Goal: Task Accomplishment & Management: Manage account settings

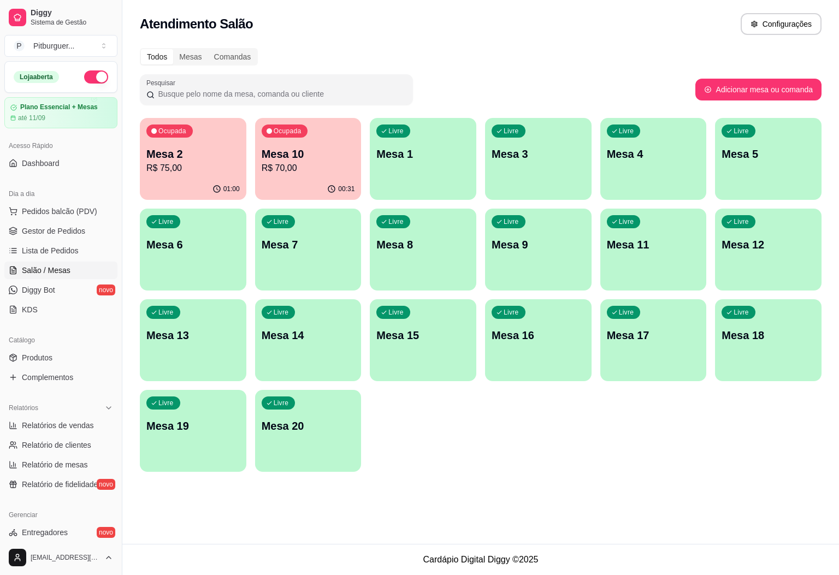
click at [179, 162] on p "R$ 75,00" at bounding box center [192, 168] width 93 height 13
click at [70, 240] on link "Gestor de Pedidos" at bounding box center [60, 230] width 113 height 17
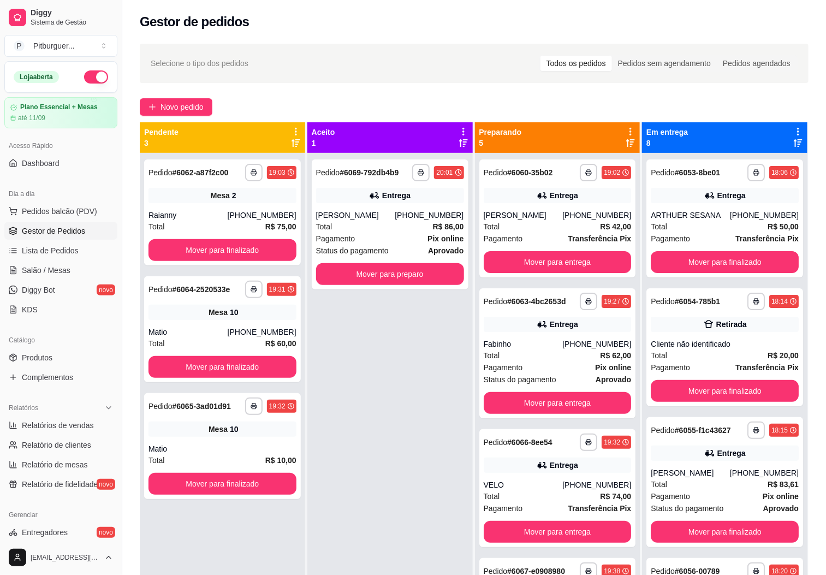
click at [74, 202] on div "Dia a dia" at bounding box center [60, 193] width 113 height 17
click at [77, 202] on div "Dia a dia" at bounding box center [60, 193] width 113 height 17
click at [77, 205] on button "Pedidos balcão (PDV)" at bounding box center [60, 211] width 113 height 17
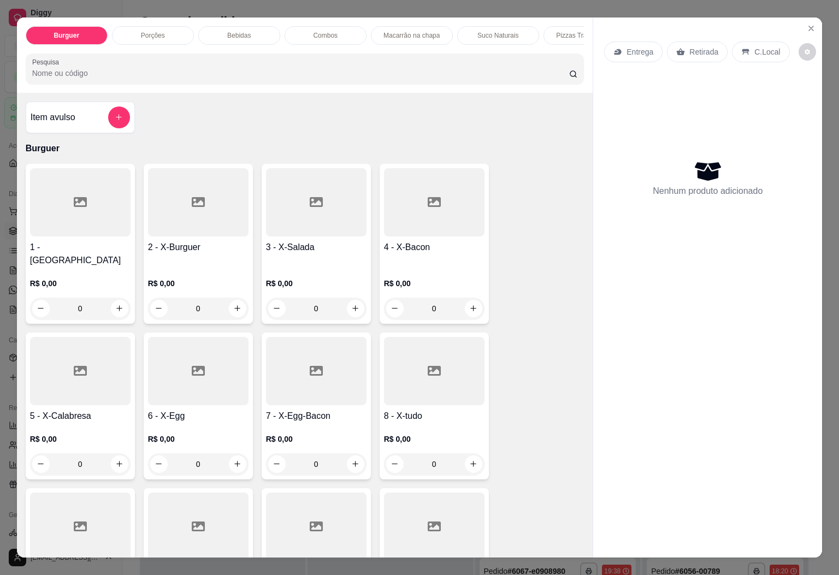
click at [440, 386] on div at bounding box center [434, 371] width 101 height 68
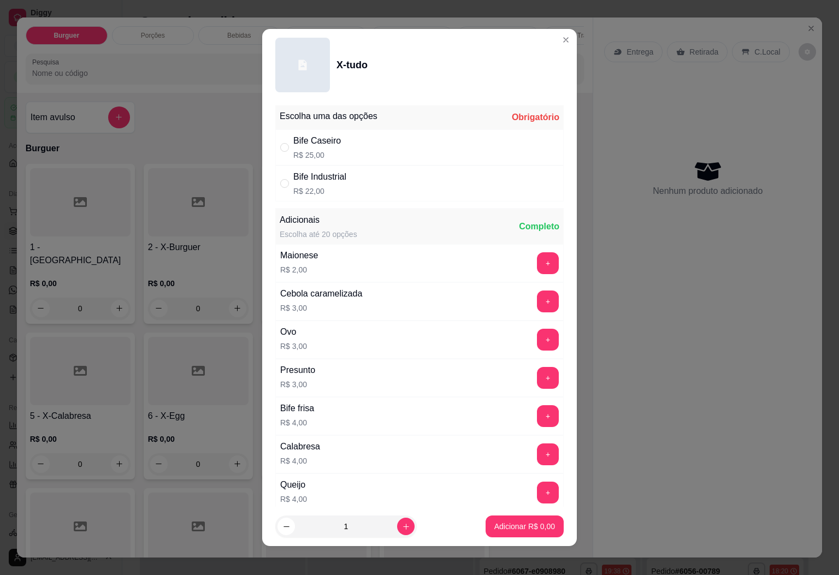
click at [293, 194] on p "R$ 22,00" at bounding box center [319, 191] width 53 height 11
radio input "true"
click at [397, 527] on button "increase-product-quantity" at bounding box center [405, 526] width 17 height 17
type input "2"
click at [480, 539] on footer "2 Adicionar R$ 44,00" at bounding box center [419, 526] width 315 height 39
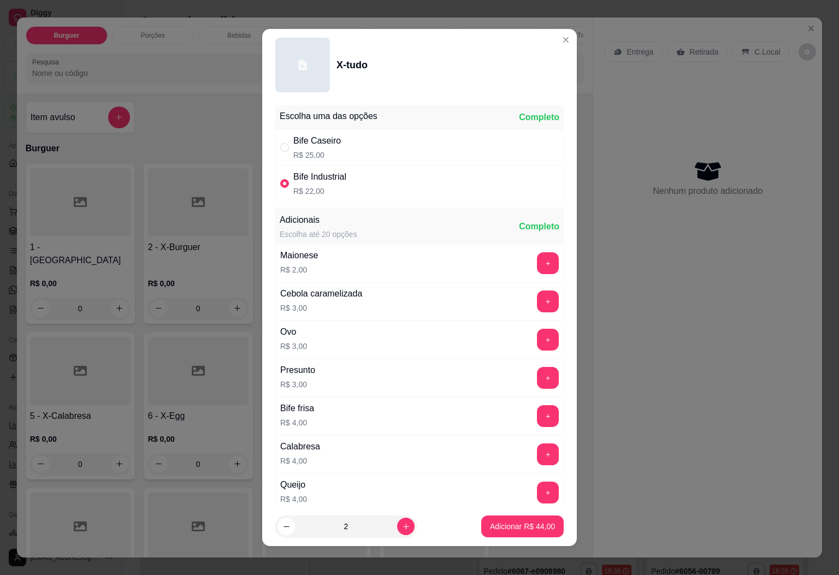
click at [484, 533] on button "Adicionar R$ 44,00" at bounding box center [522, 527] width 82 height 22
type input "2"
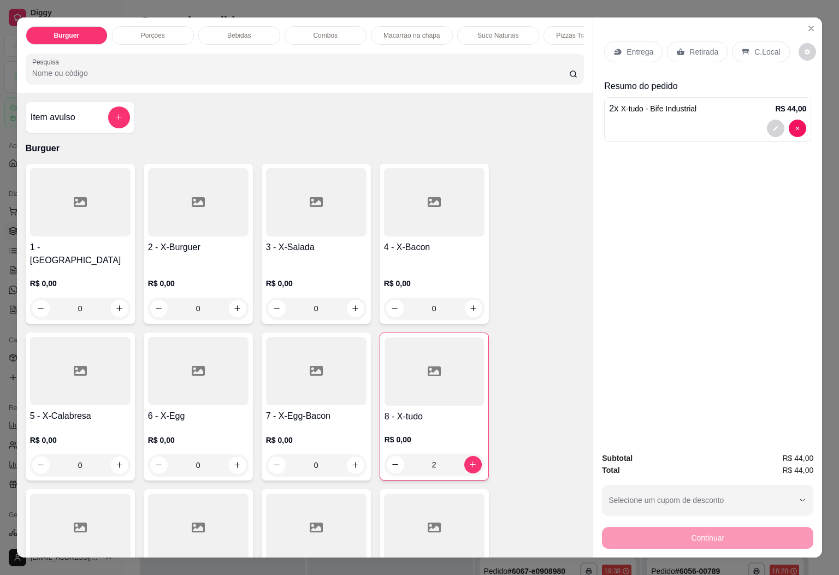
click at [228, 35] on div "Bebidas" at bounding box center [239, 35] width 82 height 19
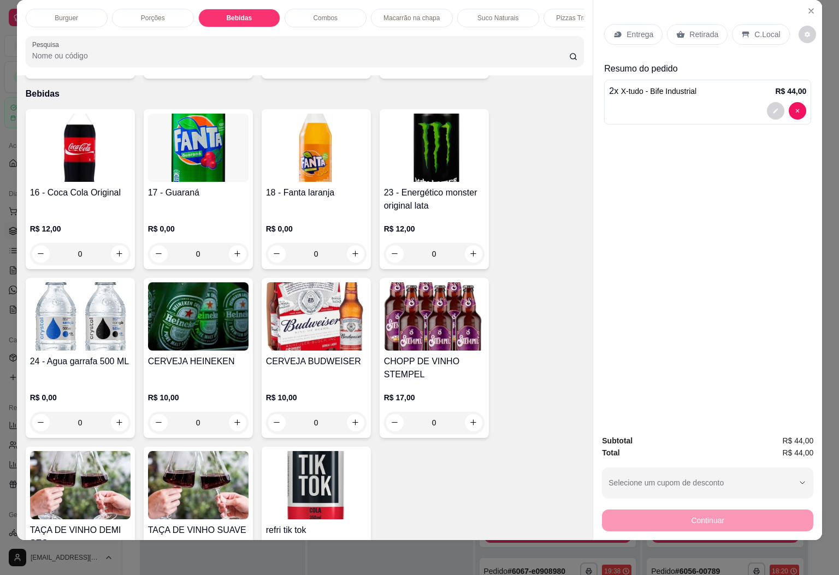
click at [48, 186] on h4 "16 - Coca Cola Original" at bounding box center [80, 192] width 101 height 13
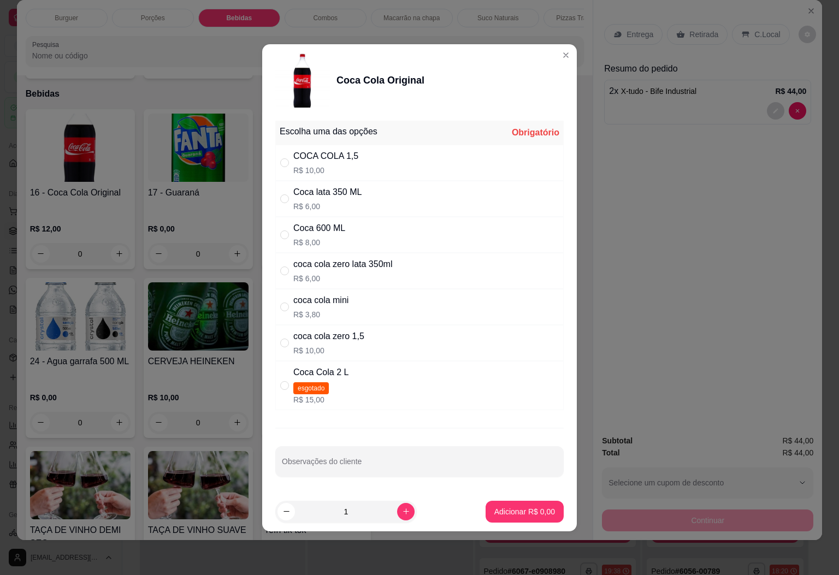
click at [354, 168] on p "R$ 10,00" at bounding box center [325, 170] width 65 height 11
radio input "true"
click at [502, 511] on p "Adicionar R$ 10,00" at bounding box center [522, 511] width 63 height 10
type input "1"
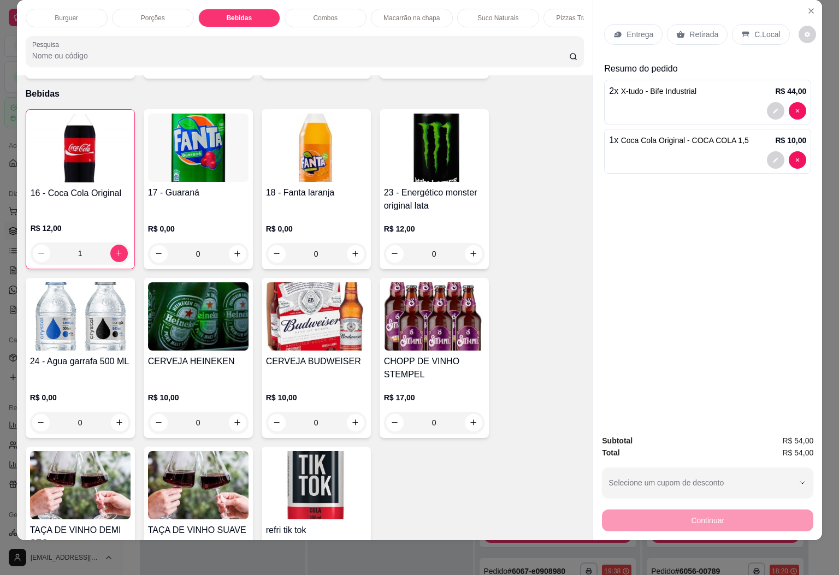
click at [615, 31] on icon at bounding box center [618, 34] width 7 height 6
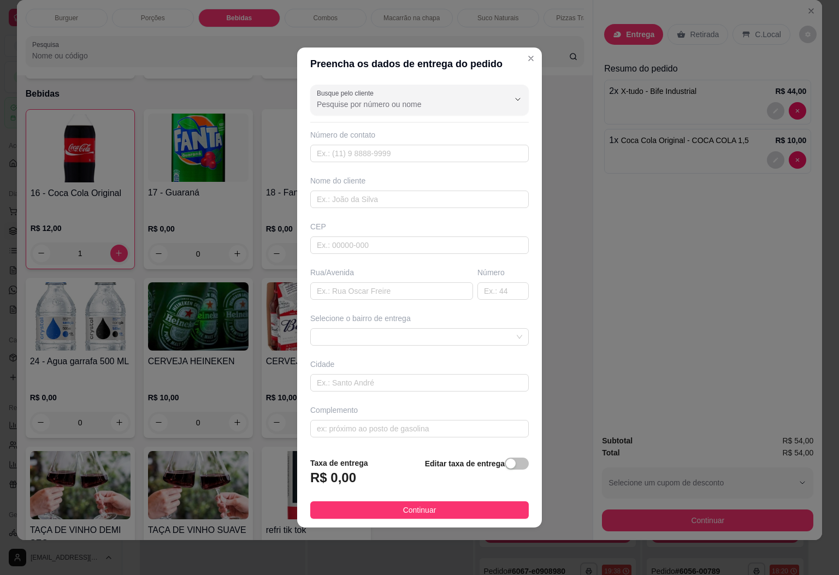
click at [357, 110] on div "Busque pelo cliente" at bounding box center [419, 100] width 218 height 31
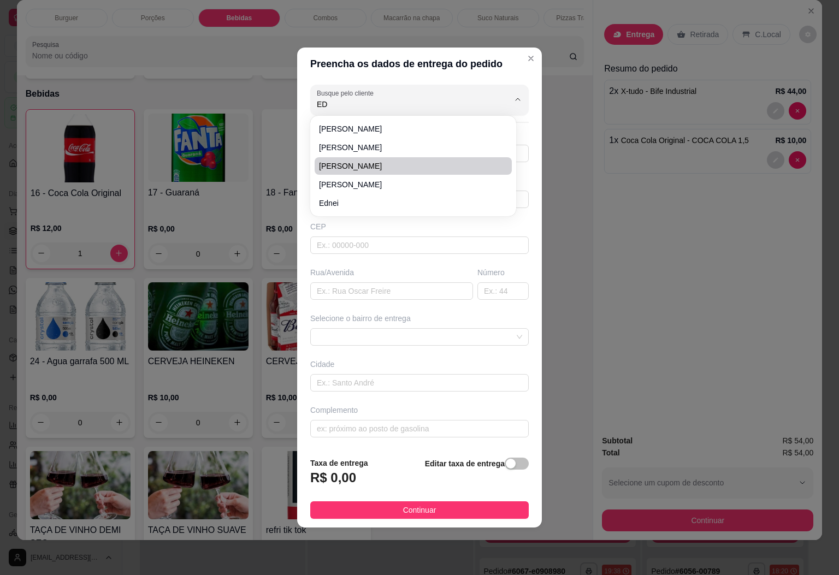
click at [356, 164] on span "[PERSON_NAME]" at bounding box center [408, 166] width 178 height 11
type input "[PERSON_NAME]"
type input "28999051374"
type input "[PERSON_NAME]"
type input "DORES DO [GEOGRAPHIC_DATA]"
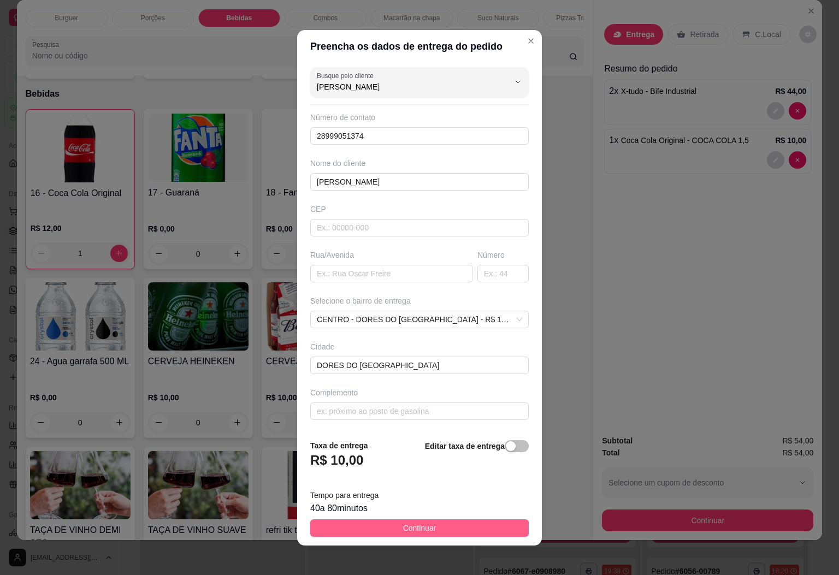
type input "[PERSON_NAME]"
click at [338, 528] on button "Continuar" at bounding box center [419, 527] width 218 height 17
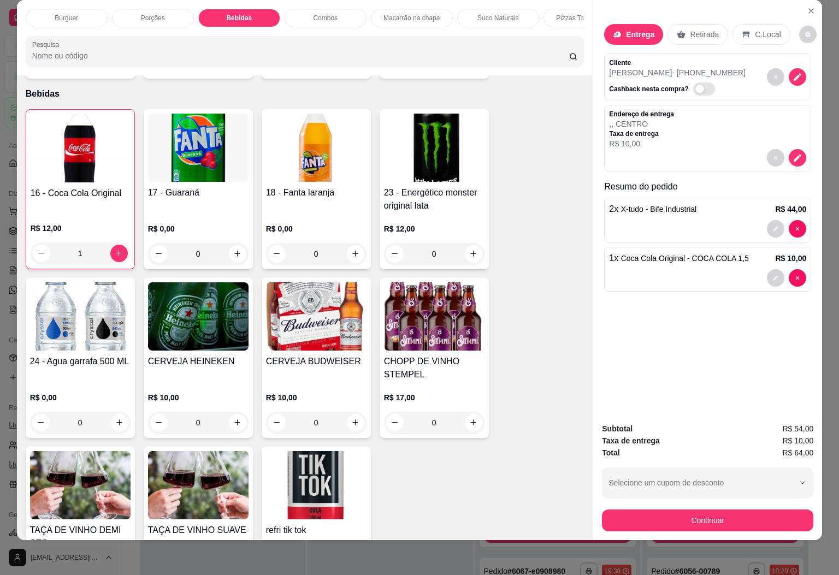
click at [434, 340] on div "CHOPP DE VINHO STEMPEL R$ 17,00 0" at bounding box center [434, 358] width 109 height 160
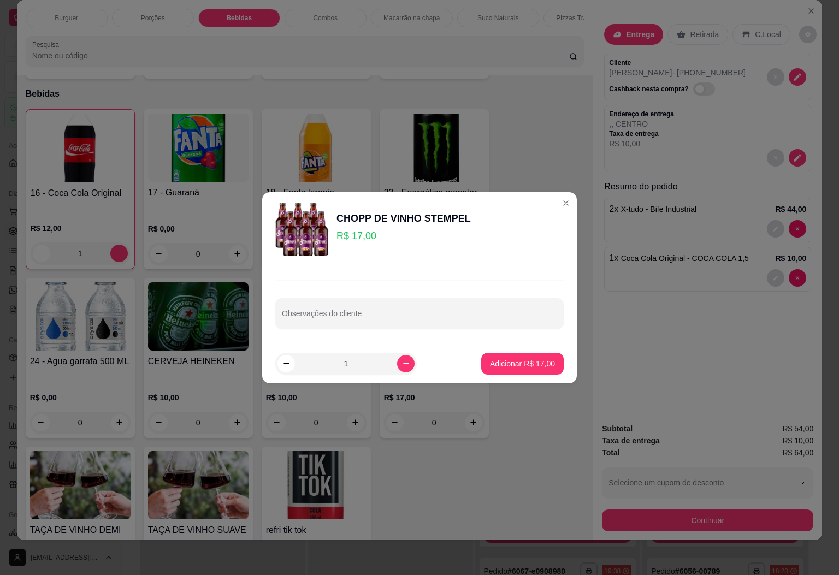
click at [519, 361] on p "Adicionar R$ 17,00" at bounding box center [522, 363] width 65 height 11
type input "1"
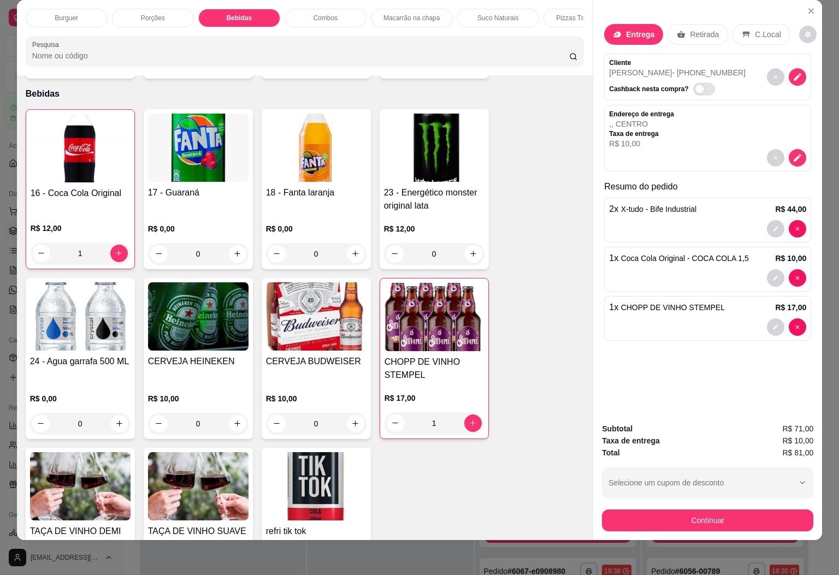
click at [38, 243] on div "1" at bounding box center [80, 254] width 99 height 22
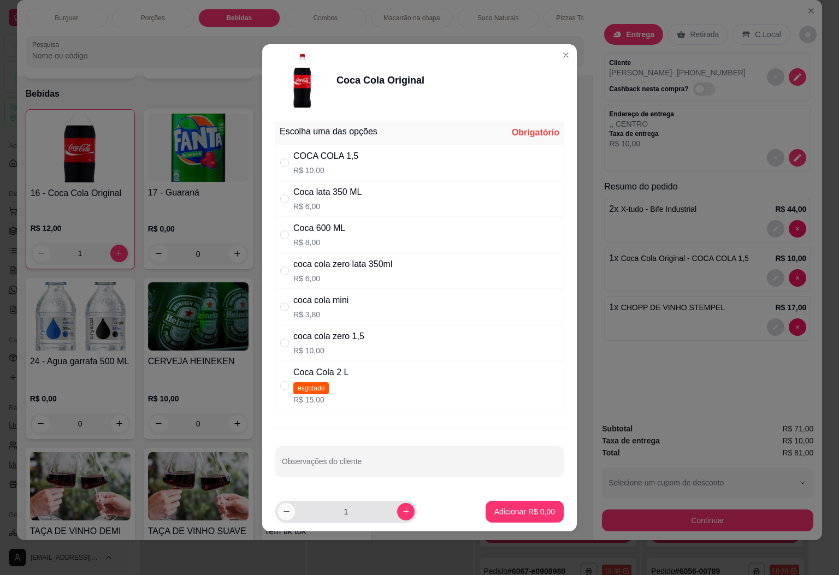
click at [284, 516] on icon "decrease-product-quantity" at bounding box center [286, 511] width 8 height 8
type input "0"
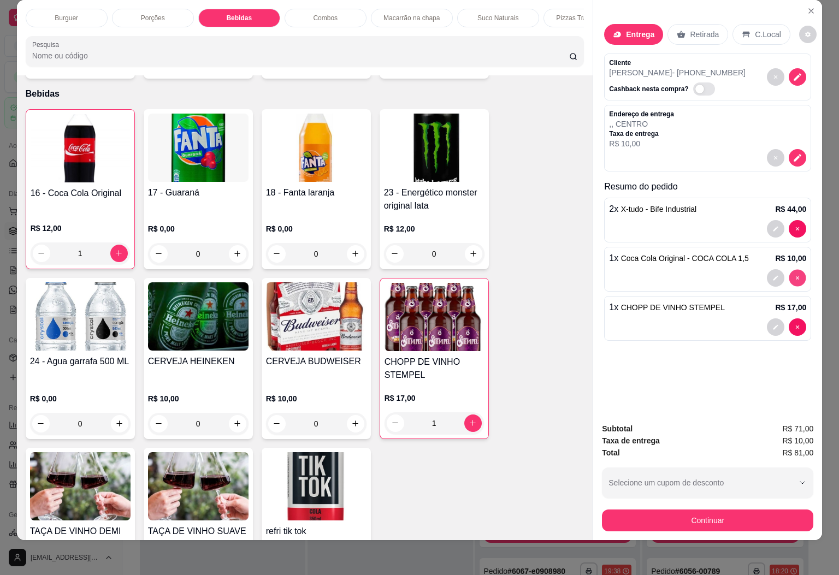
type input "0"
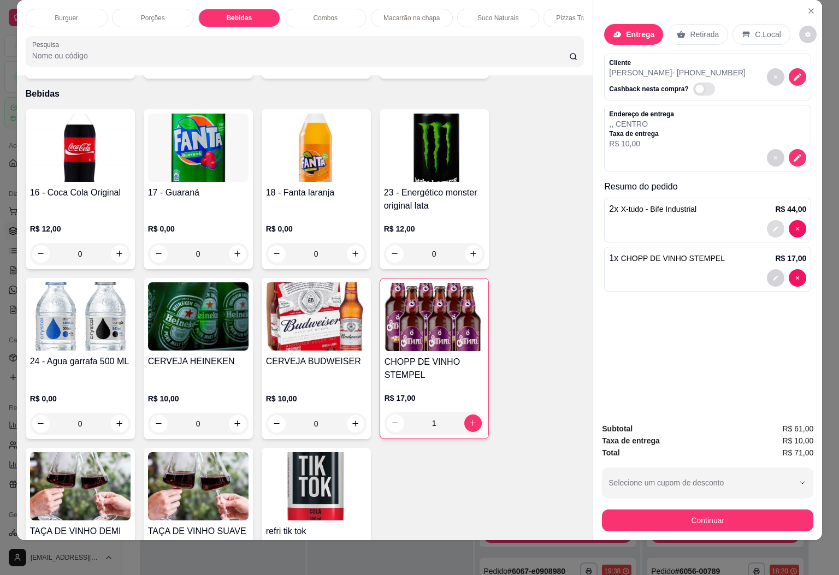
click at [769, 220] on button "decrease-product-quantity" at bounding box center [775, 228] width 17 height 17
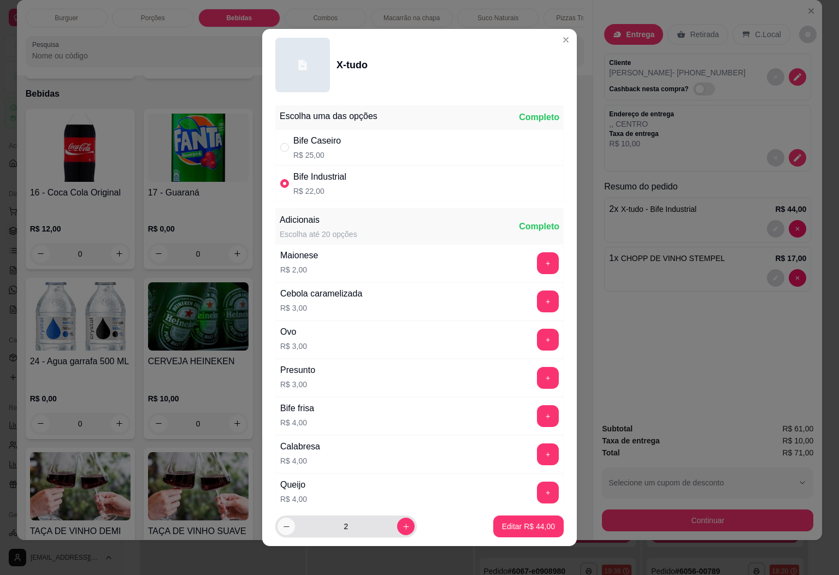
click at [282, 528] on icon "decrease-product-quantity" at bounding box center [286, 527] width 8 height 8
type input "1"
click at [522, 518] on button "Editar R$ 22,00" at bounding box center [528, 527] width 70 height 22
type input "1"
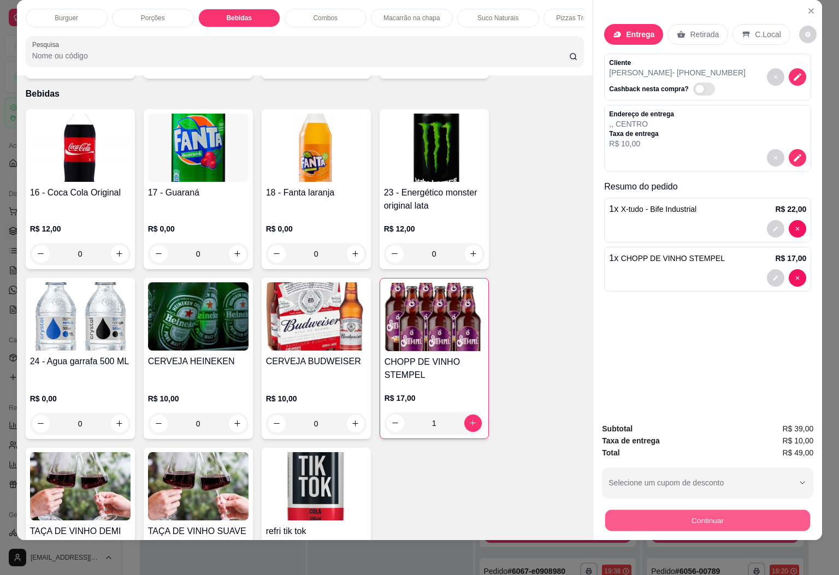
click at [669, 510] on button "Continuar" at bounding box center [707, 520] width 205 height 21
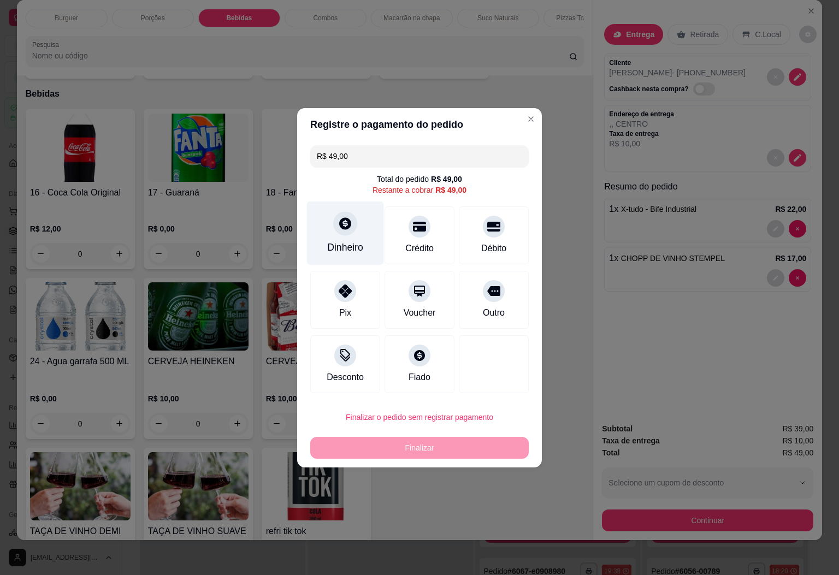
click at [359, 250] on div "Dinheiro" at bounding box center [345, 247] width 36 height 14
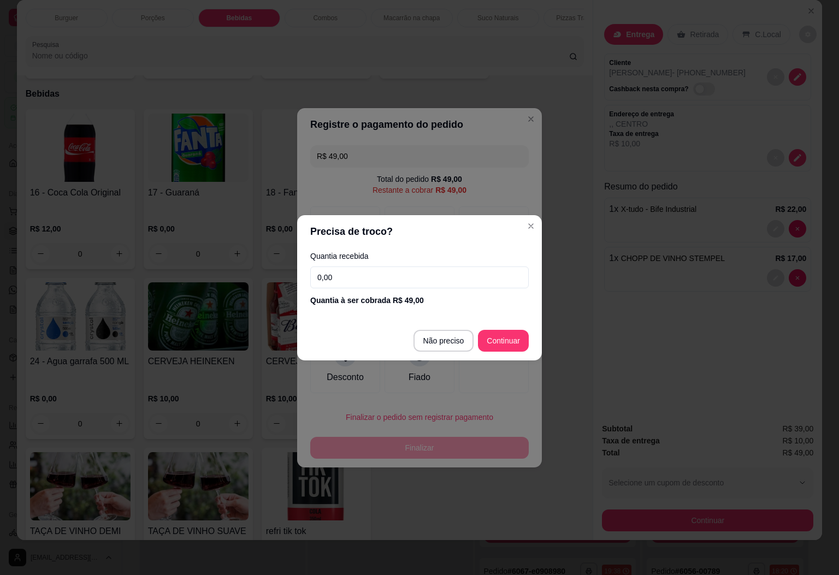
click at [364, 274] on input "0,00" at bounding box center [419, 278] width 218 height 22
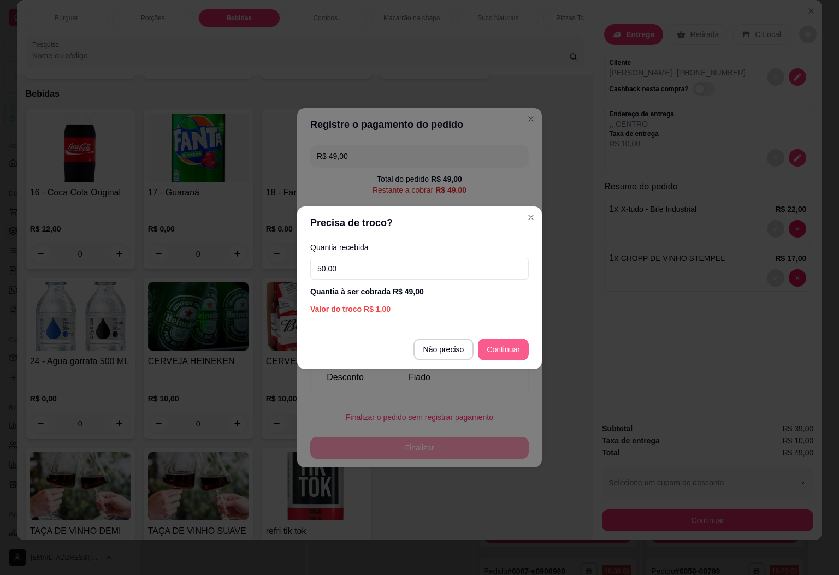
type input "50,00"
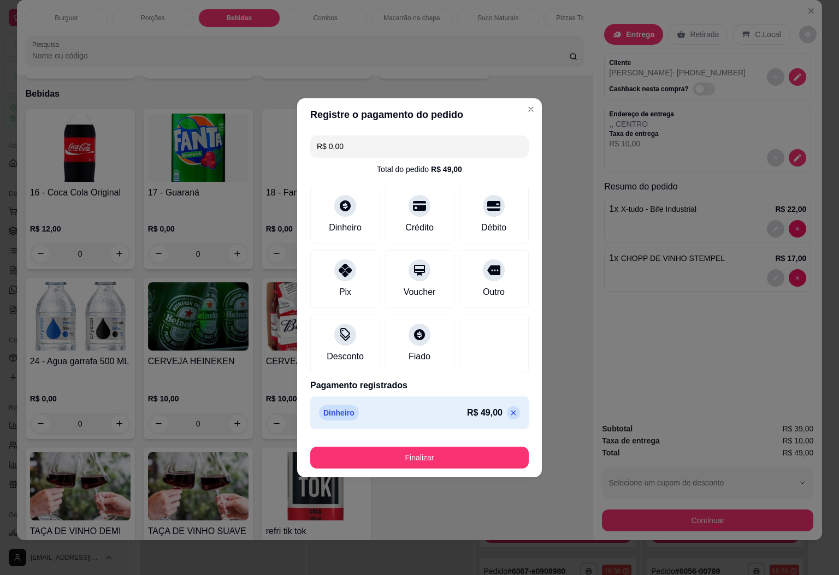
type input "R$ 0,00"
click at [394, 456] on button "Finalizar" at bounding box center [420, 457] width 212 height 21
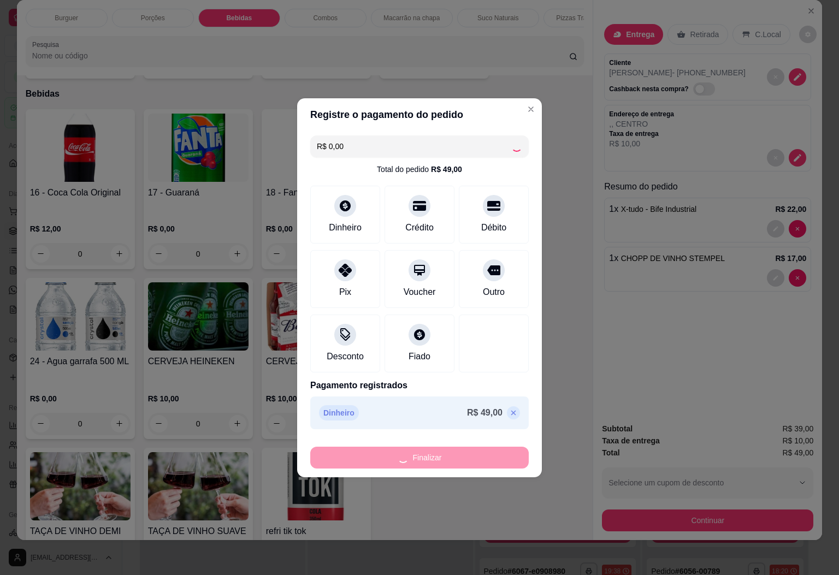
type input "0"
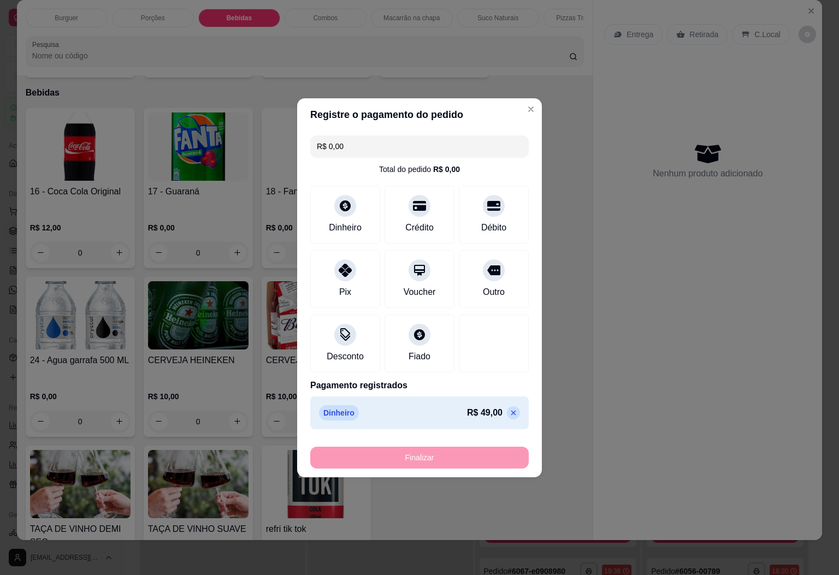
type input "-R$ 49,00"
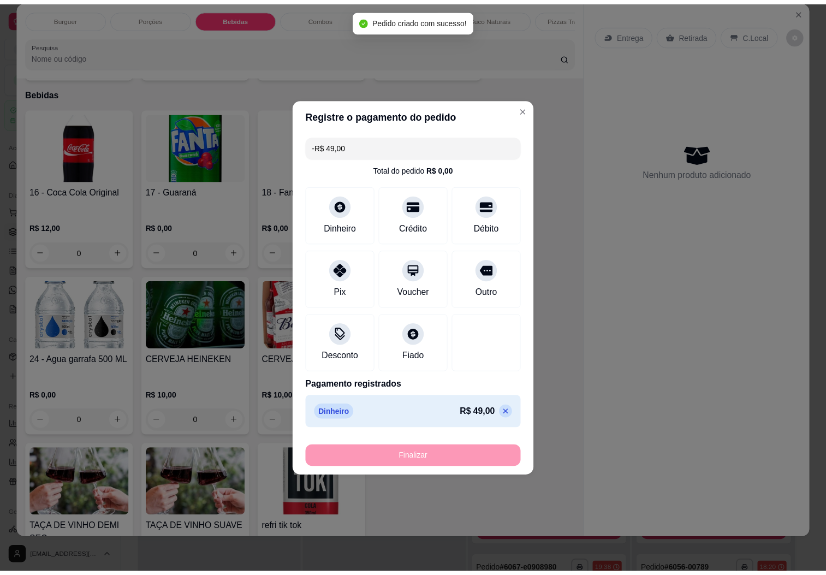
scroll to position [1209, 0]
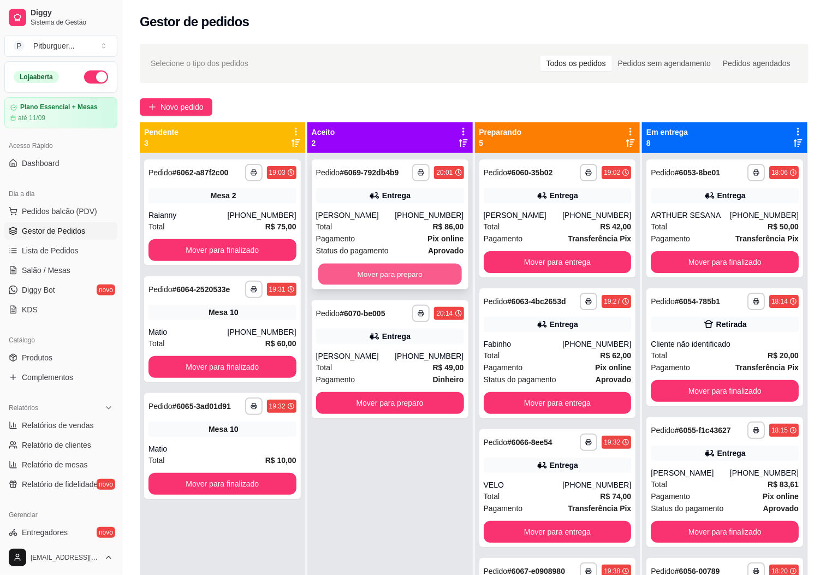
click at [388, 268] on button "Mover para preparo" at bounding box center [390, 274] width 144 height 21
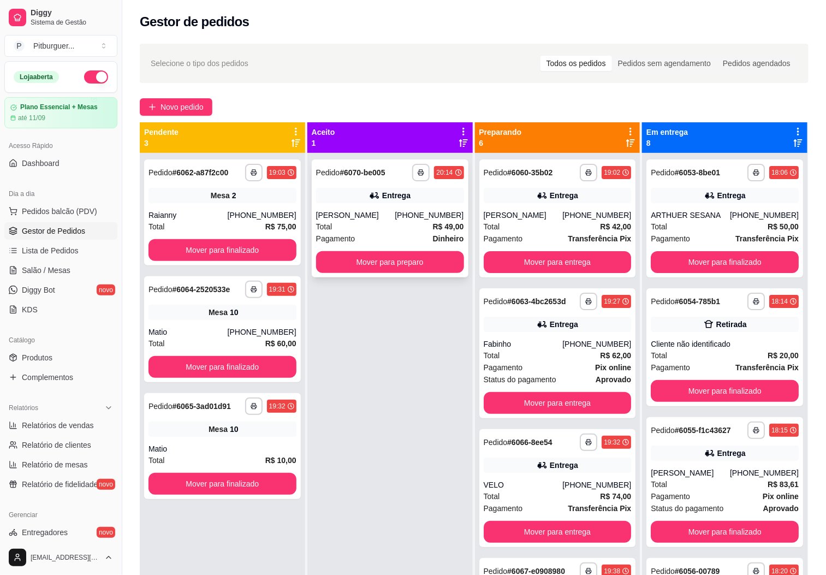
click at [379, 233] on div "Pagamento Dinheiro" at bounding box center [390, 239] width 148 height 12
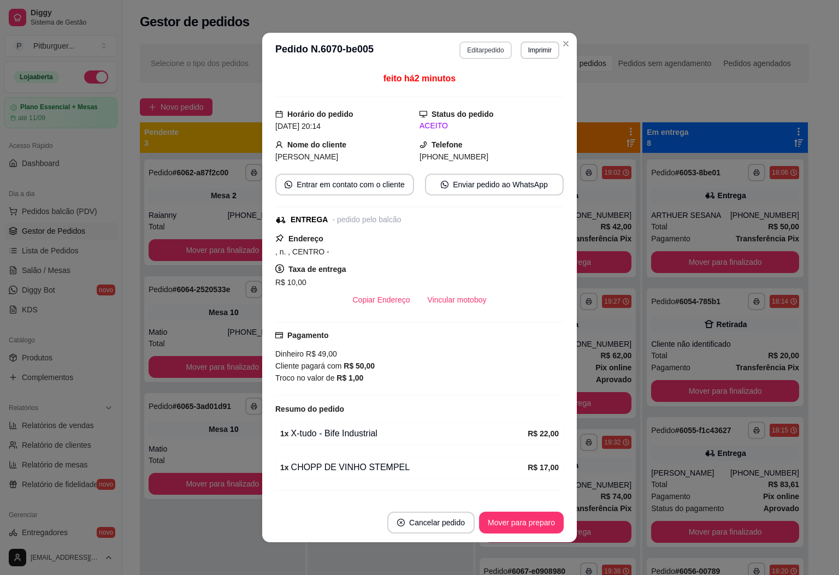
click at [480, 51] on button "Editar pedido" at bounding box center [485, 50] width 52 height 17
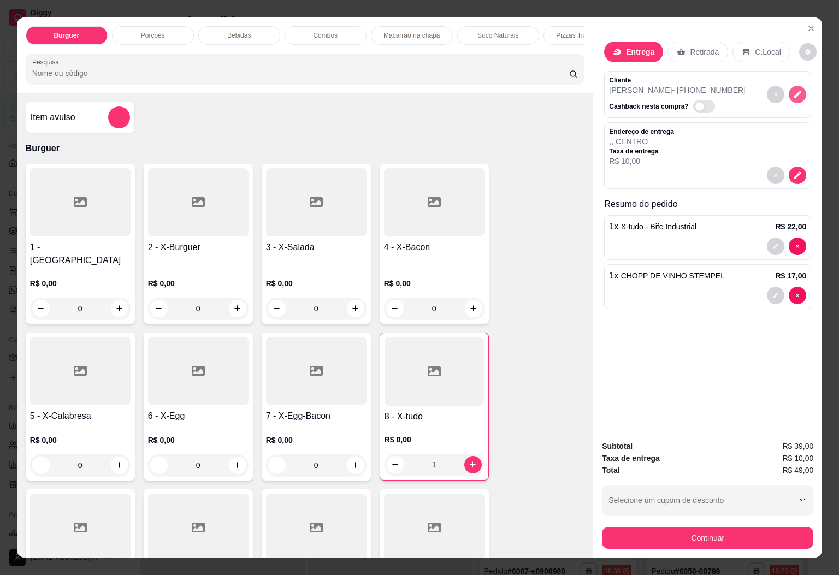
click at [794, 91] on icon "decrease-product-quantity" at bounding box center [798, 95] width 8 height 8
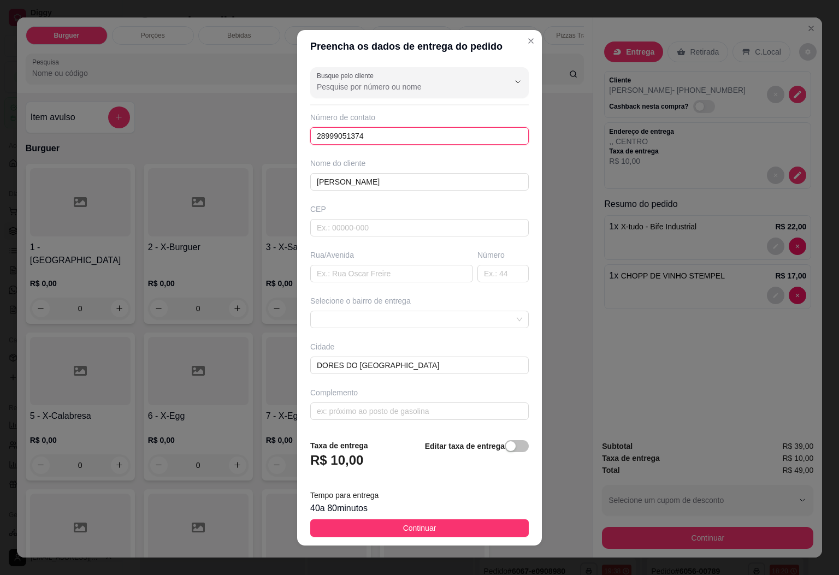
drag, startPoint x: 392, startPoint y: 132, endPoint x: 236, endPoint y: 135, distance: 155.7
click at [236, 135] on div "Preencha os dados de entrega do pedido Busque pelo cliente Número de contato 28…" at bounding box center [419, 287] width 839 height 575
click at [359, 131] on input "text" at bounding box center [419, 135] width 218 height 17
paste input "[PHONE_NUMBER]"
type input "[PHONE_NUMBER]"
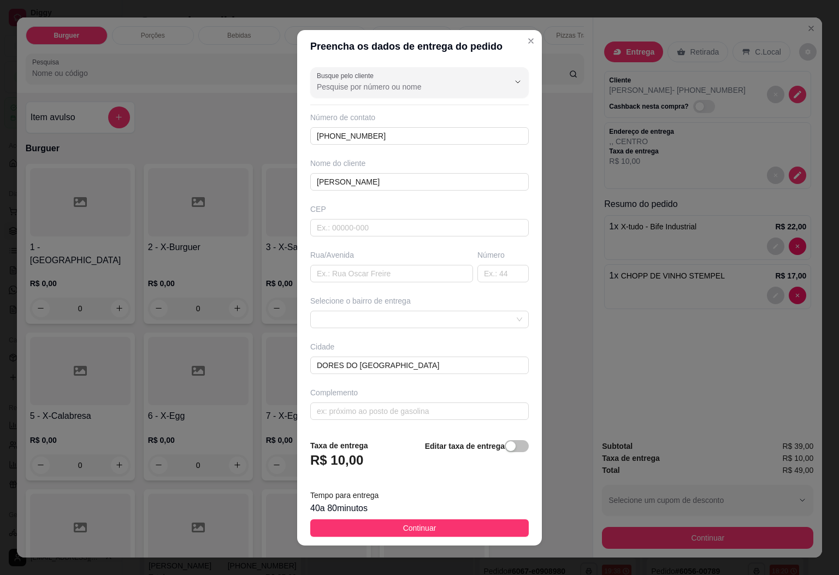
click at [374, 531] on button "Continuar" at bounding box center [419, 527] width 218 height 17
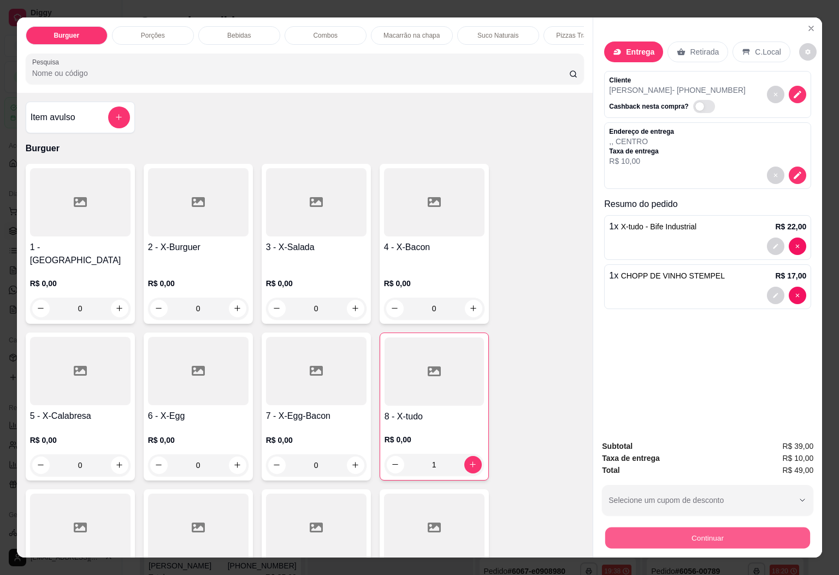
click at [636, 528] on button "Continuar" at bounding box center [707, 538] width 205 height 21
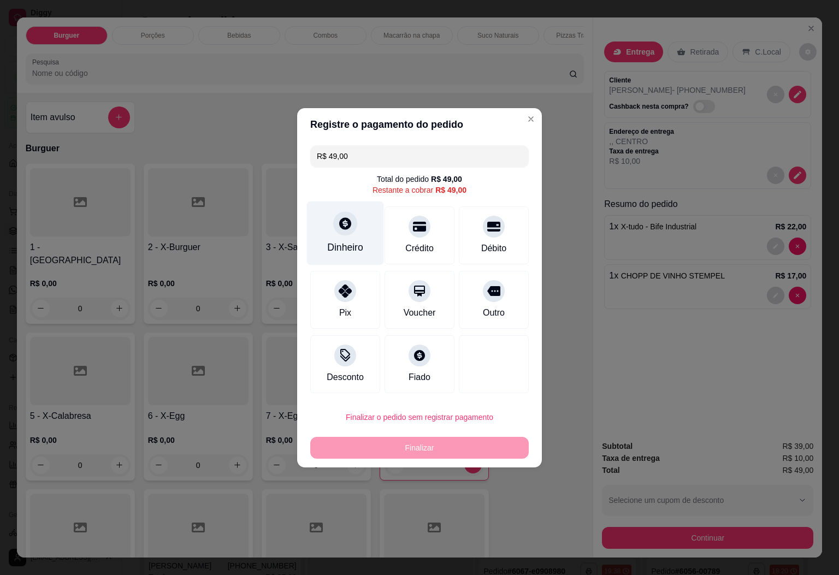
click at [361, 238] on div "Dinheiro" at bounding box center [345, 233] width 77 height 64
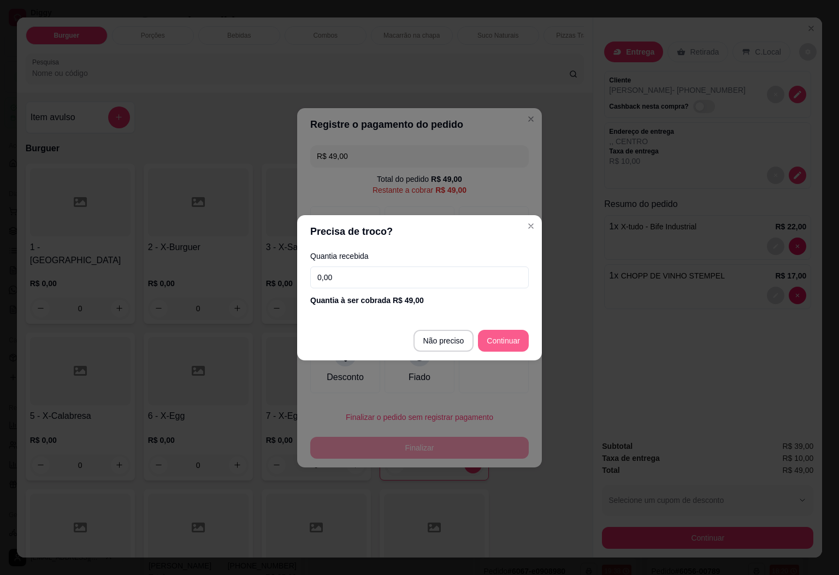
type input "R$ 0,00"
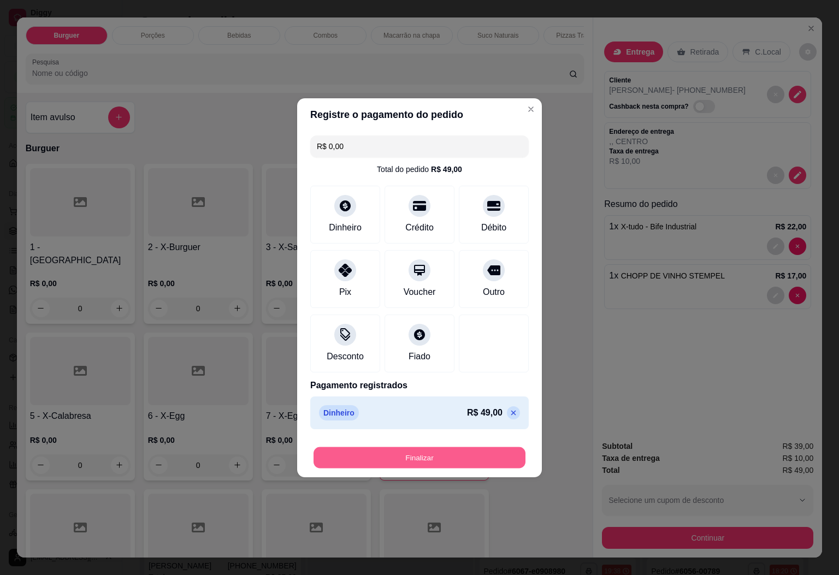
click at [439, 454] on button "Finalizar" at bounding box center [420, 457] width 212 height 21
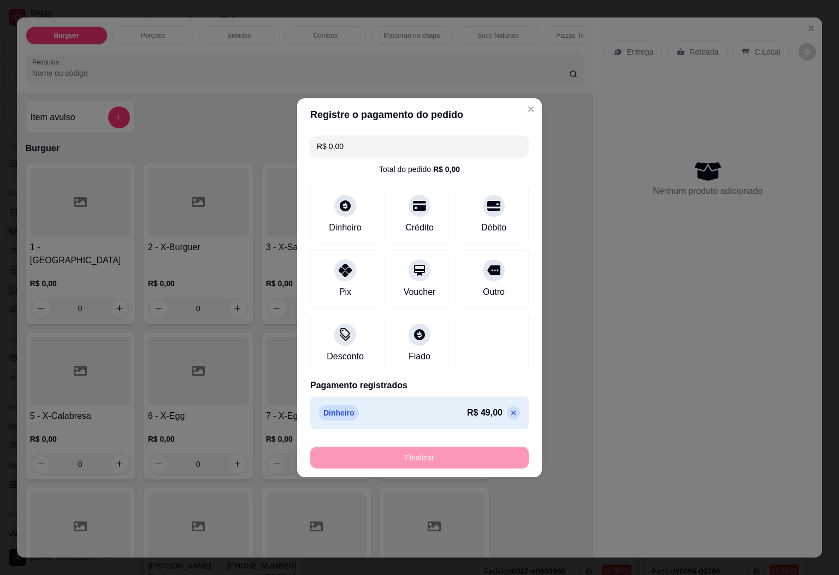
type input "0"
type input "-R$ 49,00"
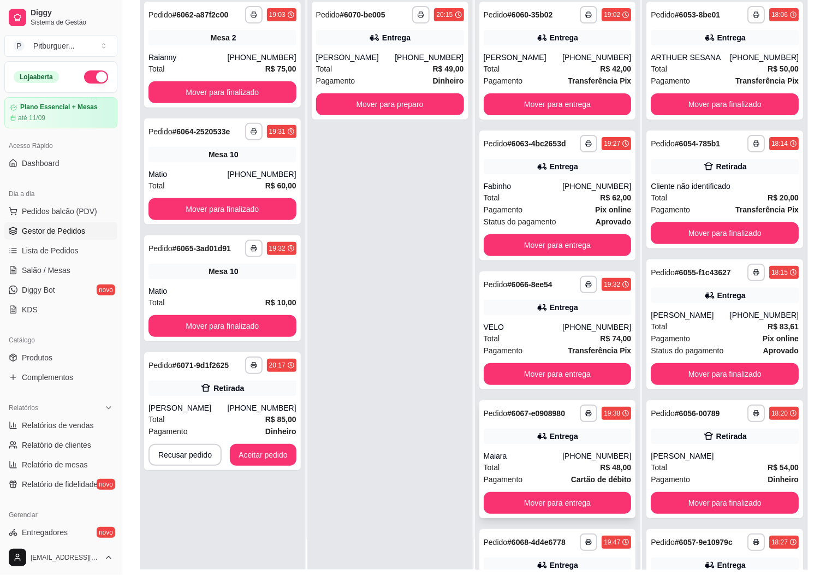
scroll to position [167, 0]
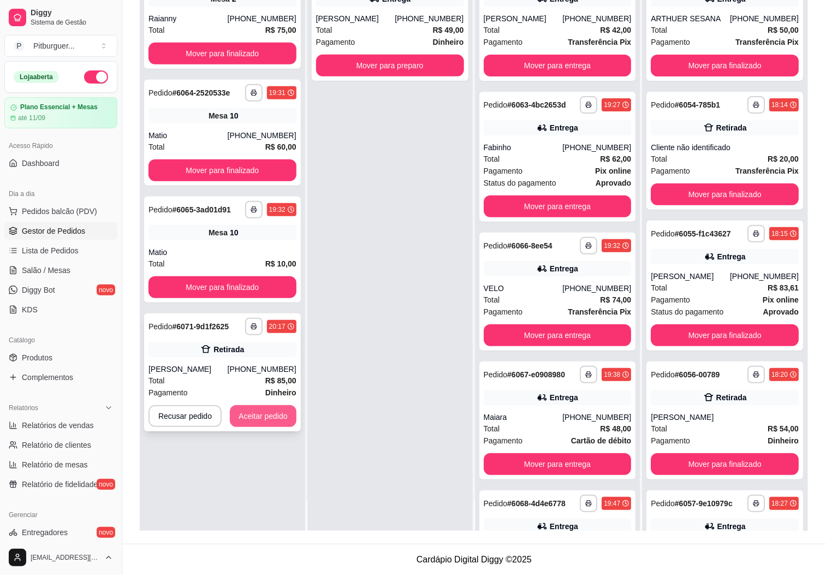
click at [262, 413] on button "Aceitar pedido" at bounding box center [263, 416] width 67 height 22
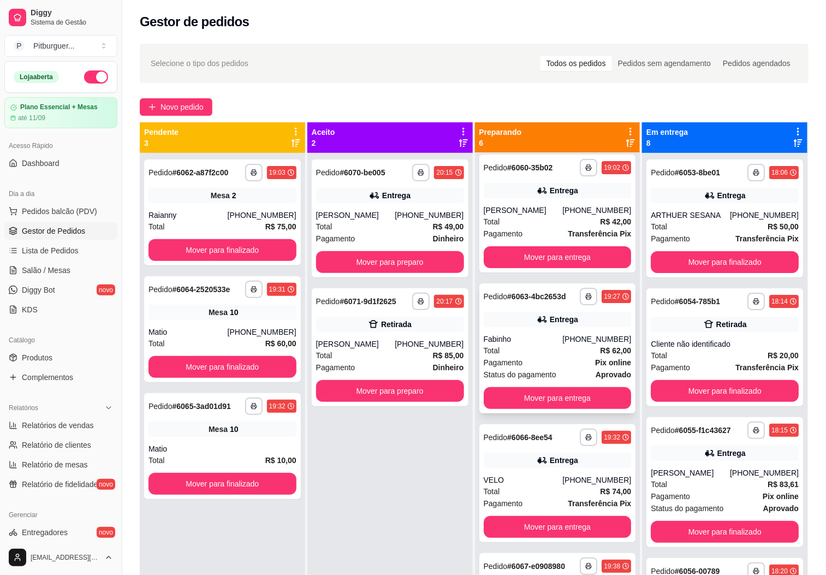
scroll to position [0, 0]
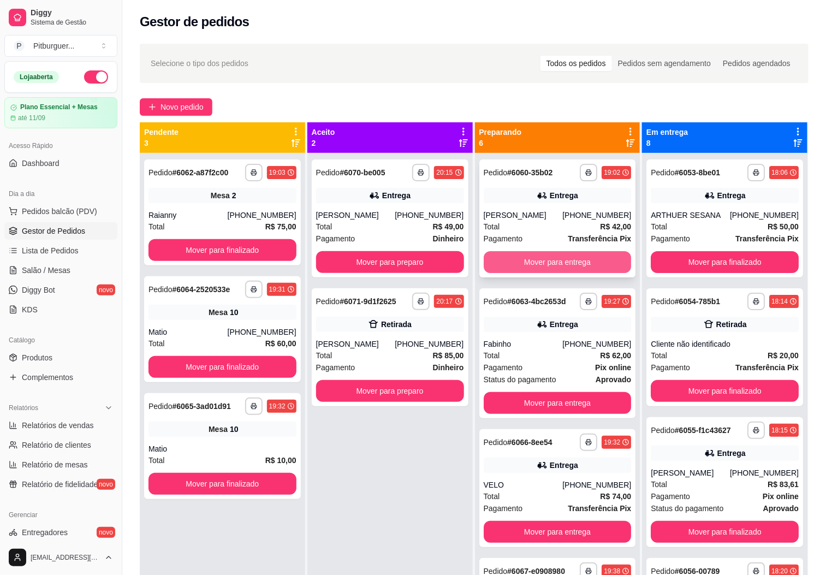
click at [510, 273] on button "Mover para entrega" at bounding box center [558, 262] width 148 height 22
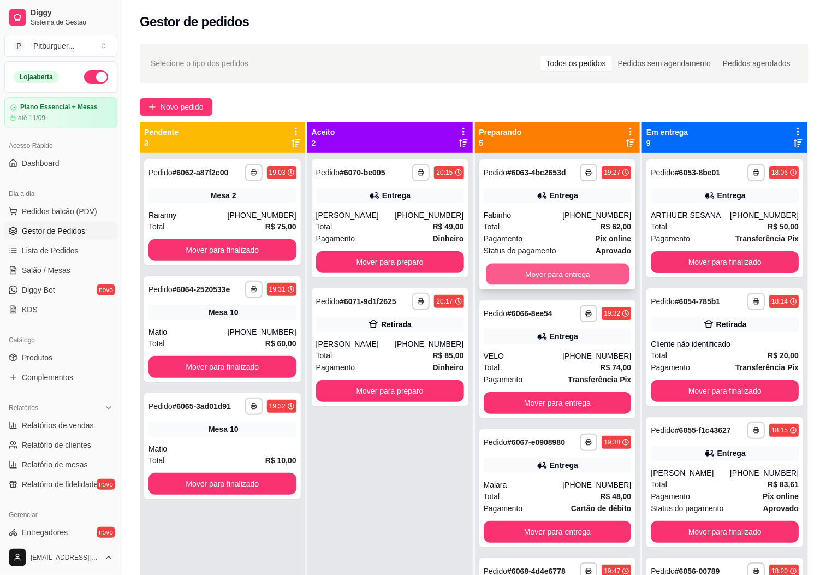
click at [507, 279] on button "Mover para entrega" at bounding box center [558, 274] width 144 height 21
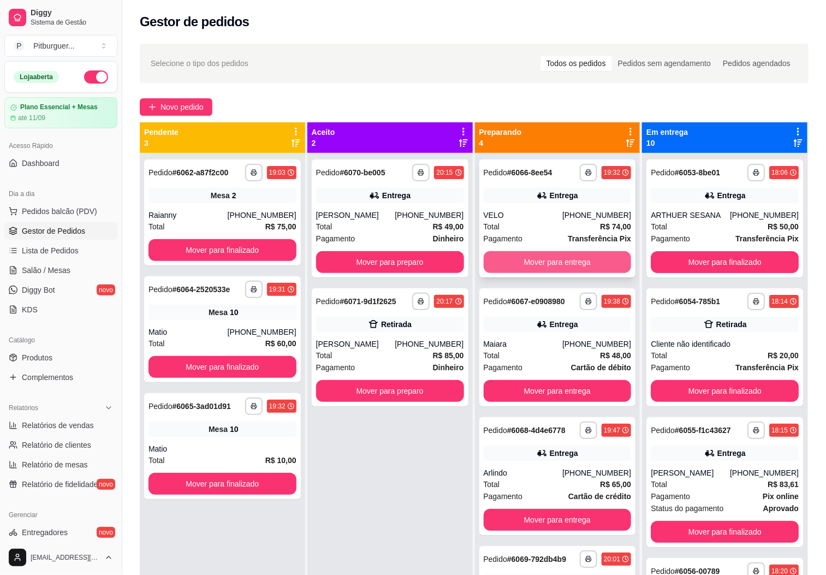
click at [524, 271] on button "Mover para entrega" at bounding box center [558, 262] width 148 height 22
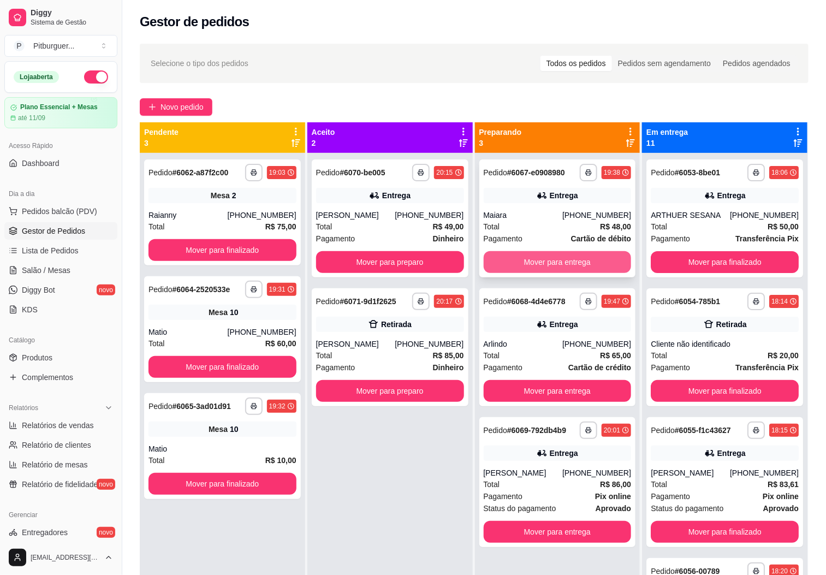
click at [511, 267] on button "Mover para entrega" at bounding box center [558, 262] width 148 height 22
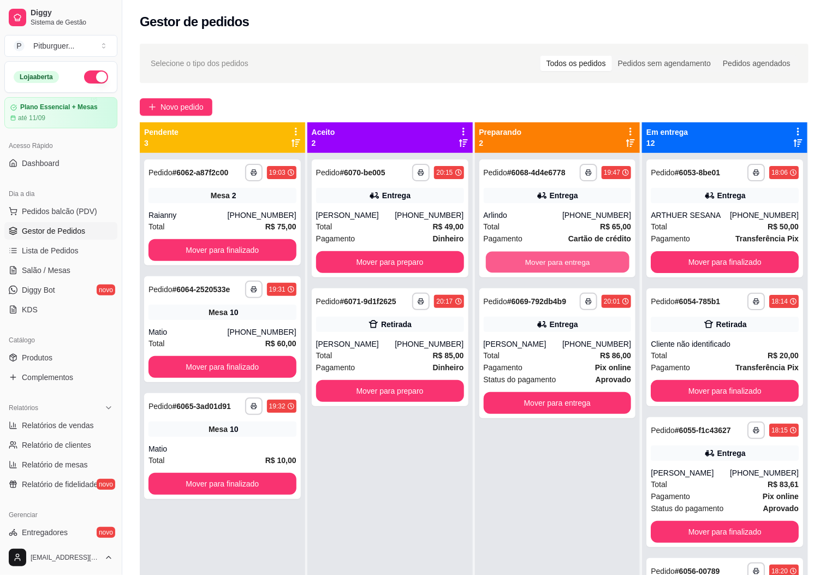
click at [511, 267] on button "Mover para entrega" at bounding box center [558, 262] width 144 height 21
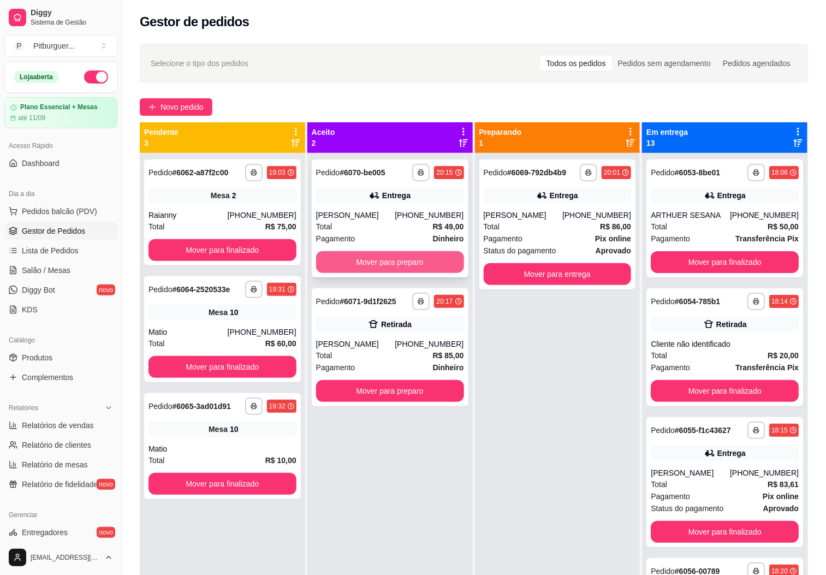
click at [362, 262] on button "Mover para preparo" at bounding box center [390, 262] width 148 height 22
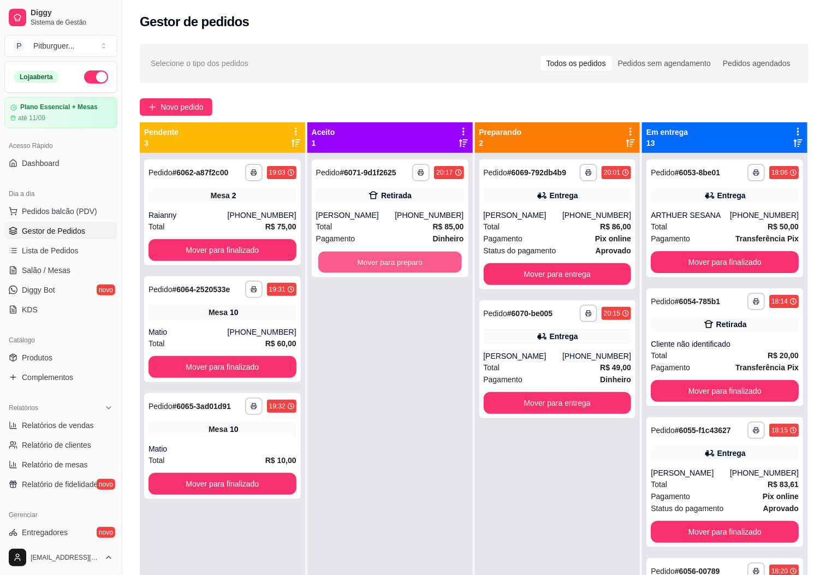
click at [362, 262] on button "Mover para preparo" at bounding box center [390, 262] width 144 height 21
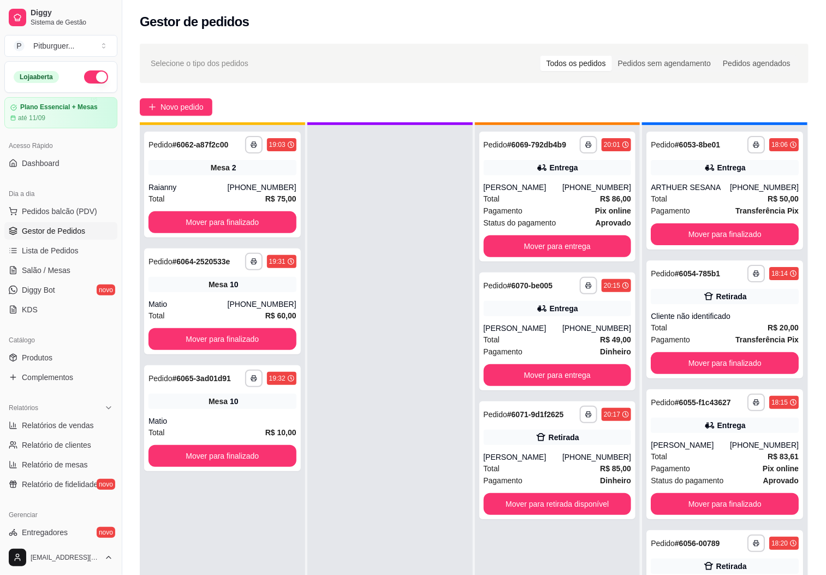
scroll to position [30, 0]
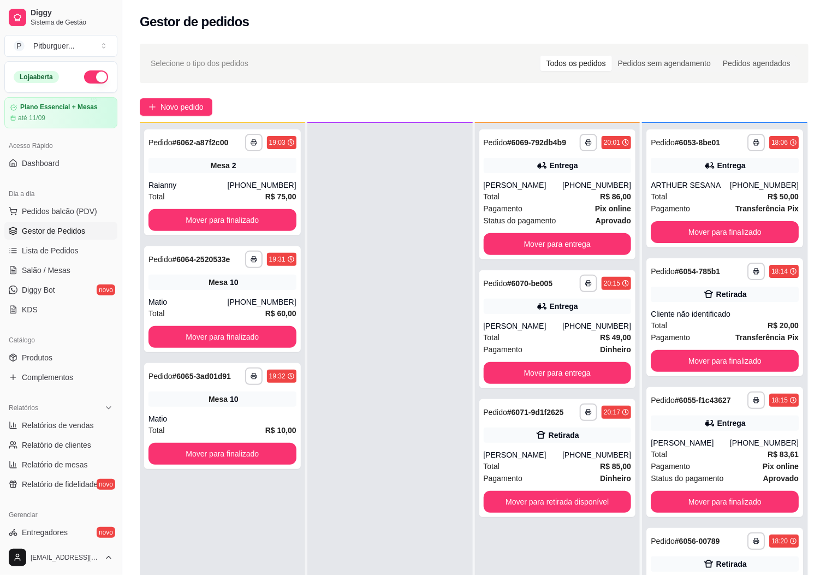
click at [385, 327] on div at bounding box center [391, 410] width 166 height 575
click at [187, 174] on div "**********" at bounding box center [222, 182] width 157 height 106
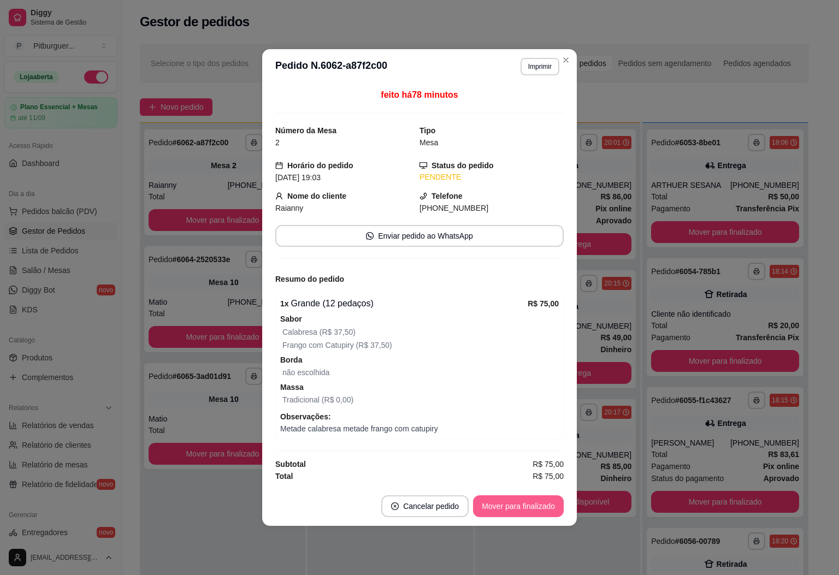
click at [513, 506] on button "Mover para finalizado" at bounding box center [518, 506] width 91 height 22
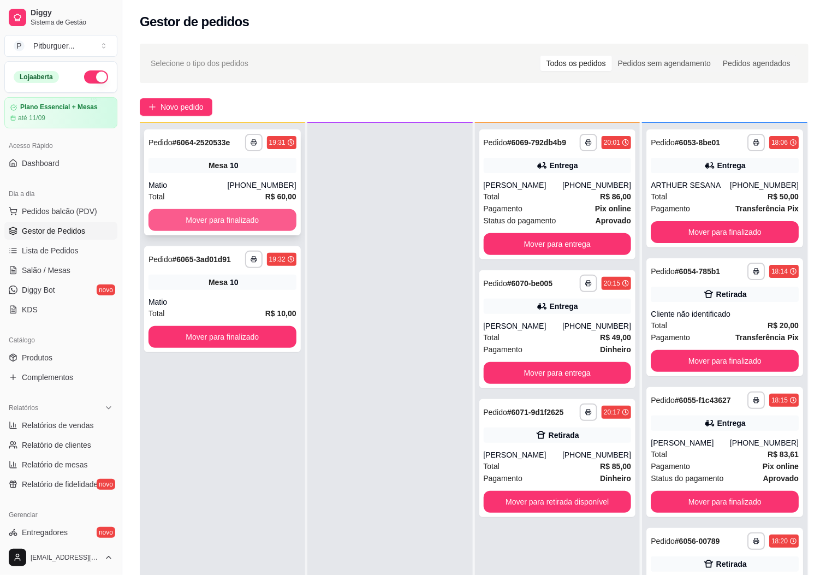
click at [236, 213] on button "Mover para finalizado" at bounding box center [223, 220] width 148 height 22
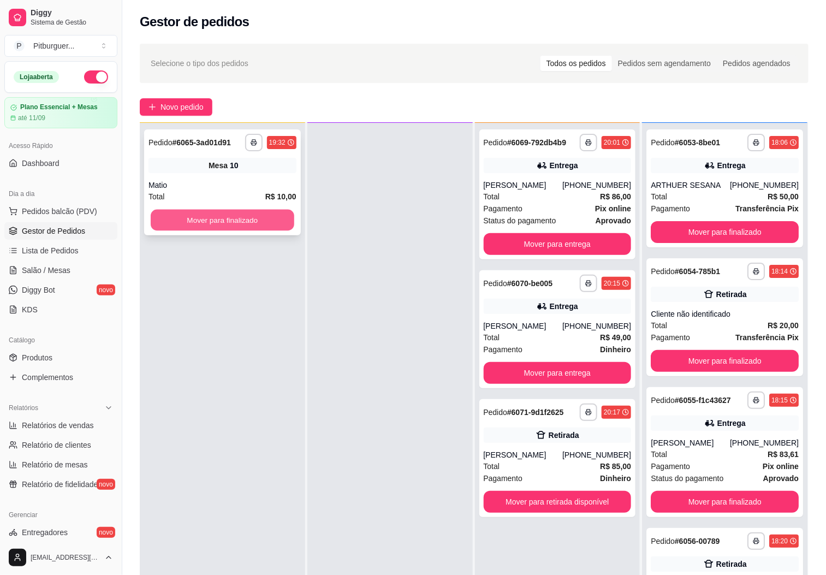
click at [225, 224] on button "Mover para finalizado" at bounding box center [223, 220] width 144 height 21
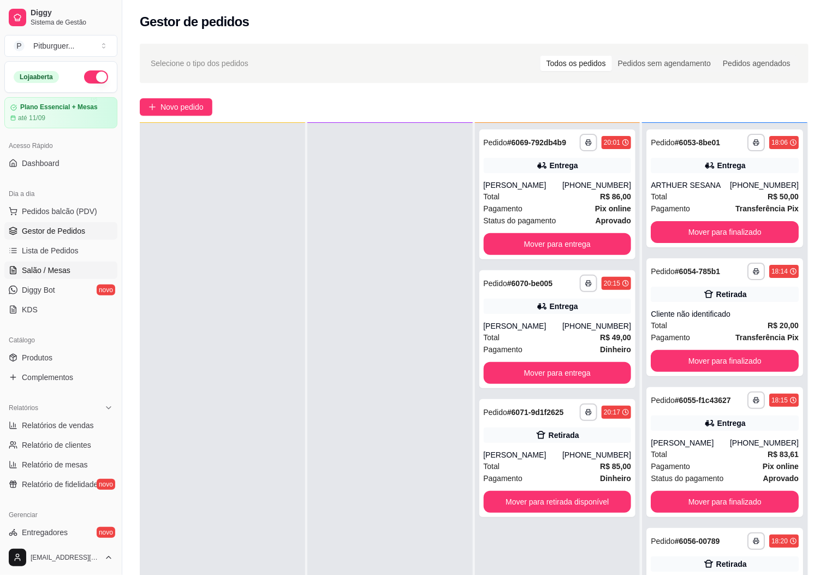
click at [64, 272] on span "Salão / Mesas" at bounding box center [46, 270] width 49 height 11
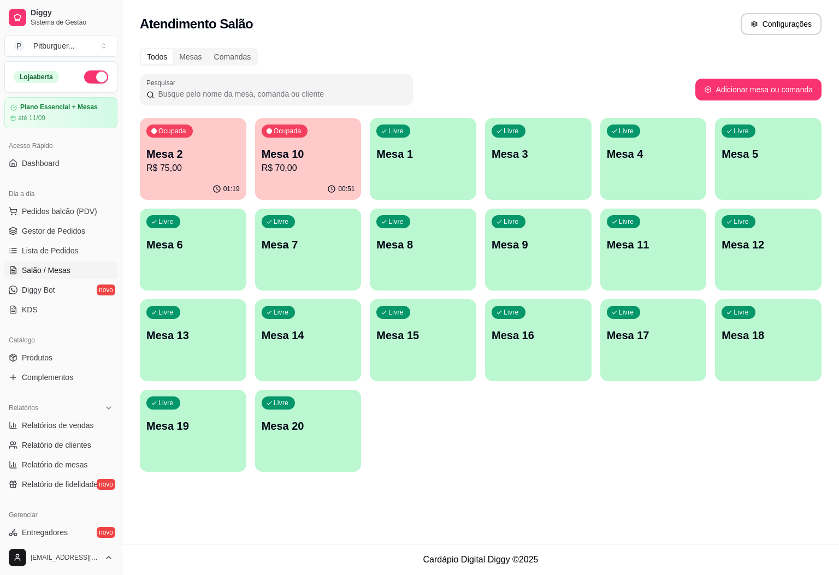
click at [174, 170] on p "R$ 75,00" at bounding box center [192, 168] width 93 height 13
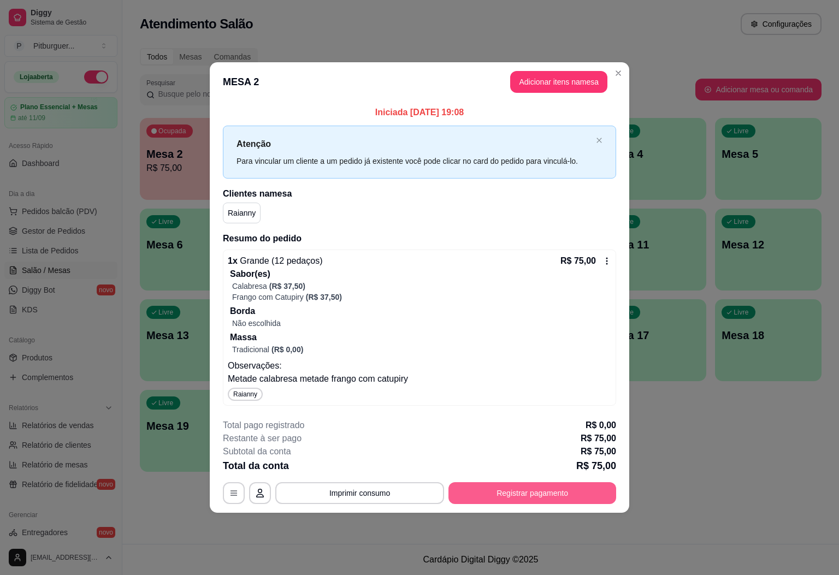
click at [516, 487] on button "Registrar pagamento" at bounding box center [532, 493] width 168 height 22
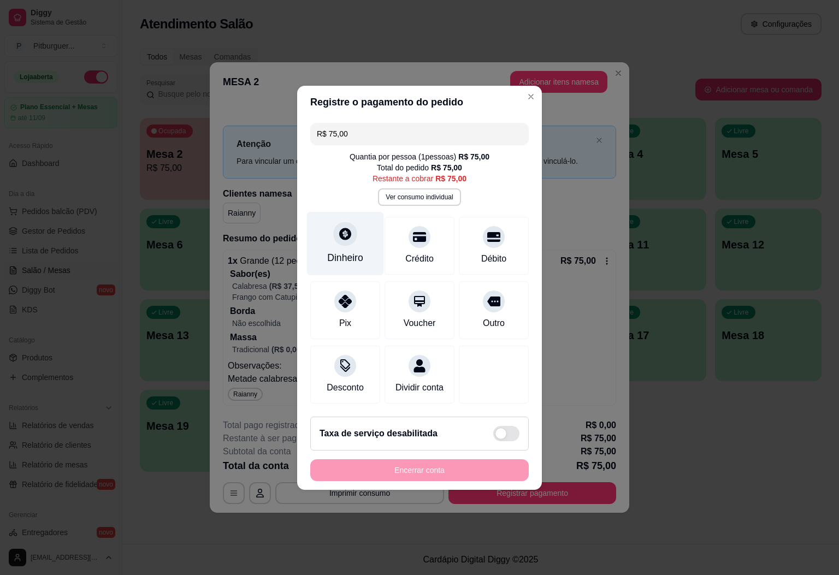
click at [353, 255] on div "Dinheiro" at bounding box center [345, 258] width 36 height 14
type input "R$ 0,00"
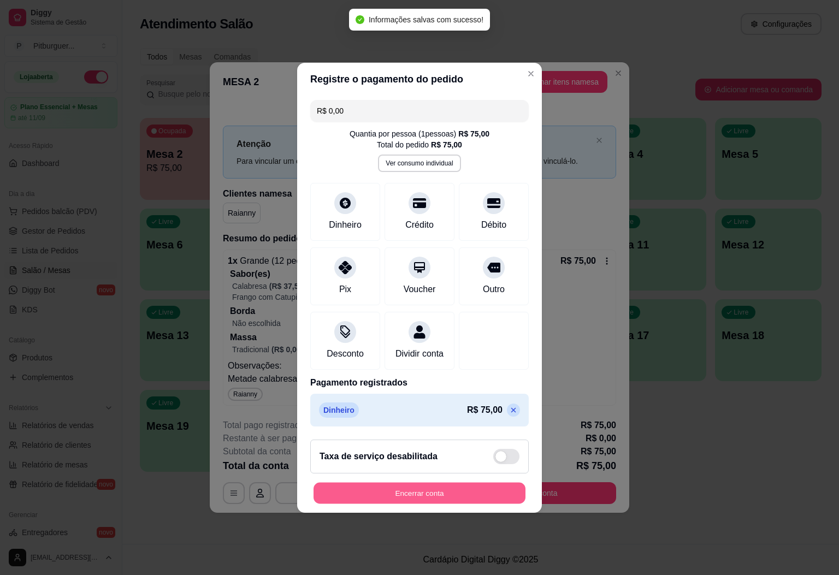
click at [464, 490] on button "Encerrar conta" at bounding box center [420, 492] width 212 height 21
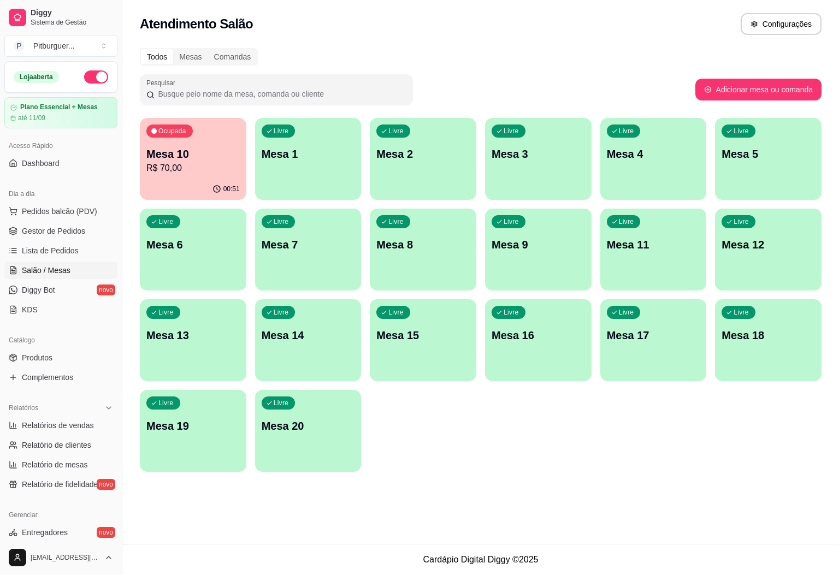
click at [191, 155] on p "Mesa 10" at bounding box center [192, 153] width 93 height 15
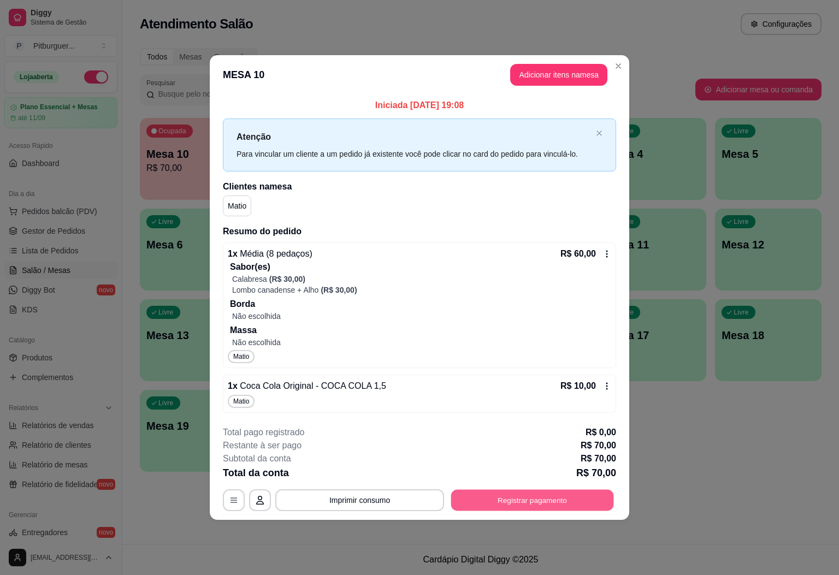
click at [505, 503] on button "Registrar pagamento" at bounding box center [532, 500] width 163 height 21
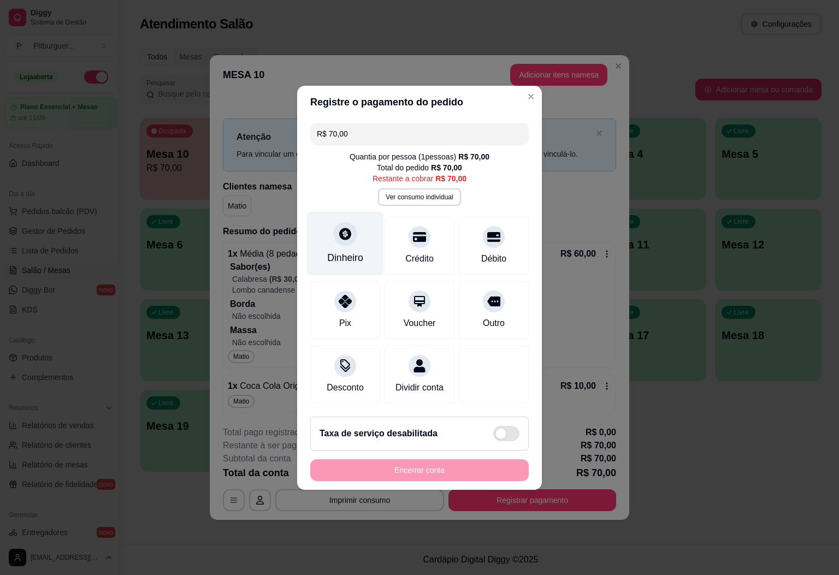
click at [355, 230] on div "Dinheiro" at bounding box center [345, 243] width 77 height 64
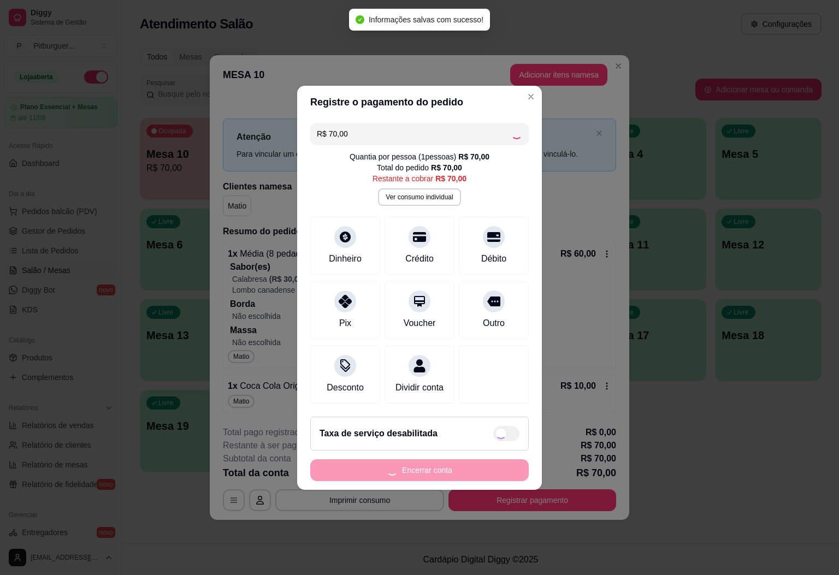
type input "R$ 0,00"
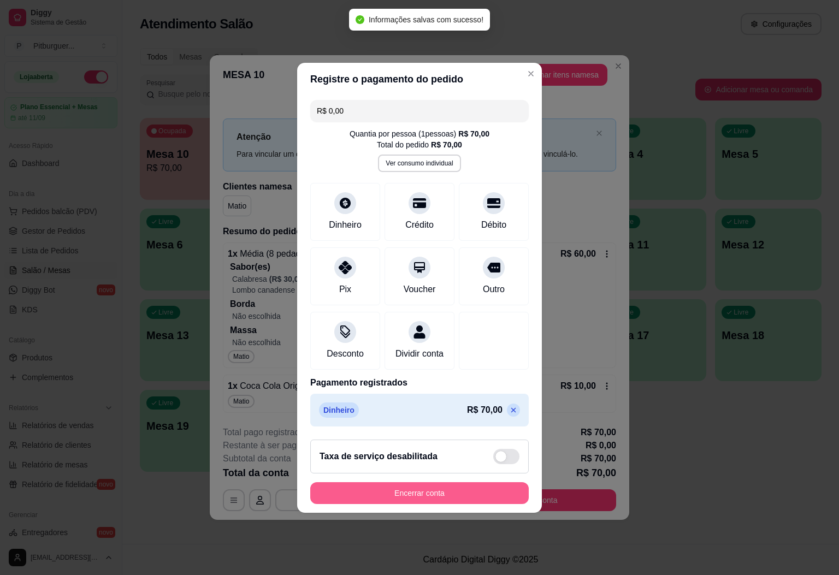
click at [467, 493] on button "Encerrar conta" at bounding box center [419, 493] width 218 height 22
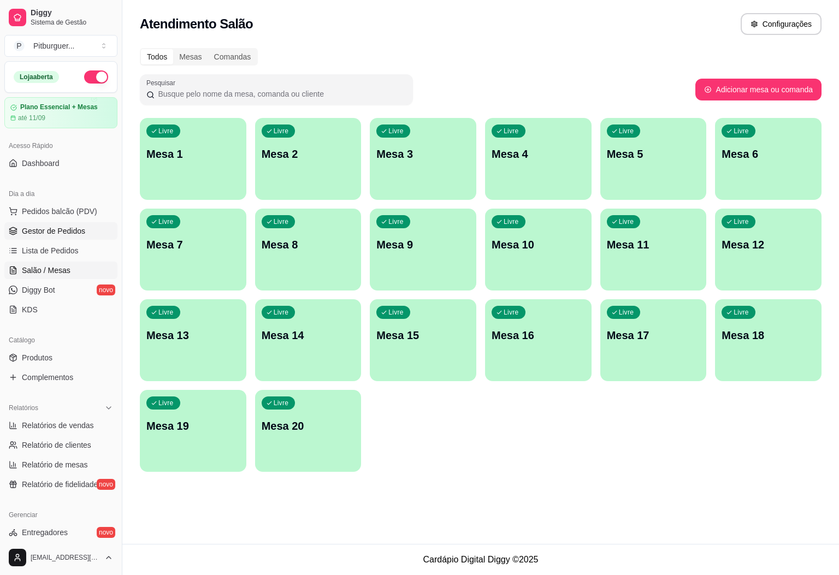
click at [41, 238] on link "Gestor de Pedidos" at bounding box center [60, 230] width 113 height 17
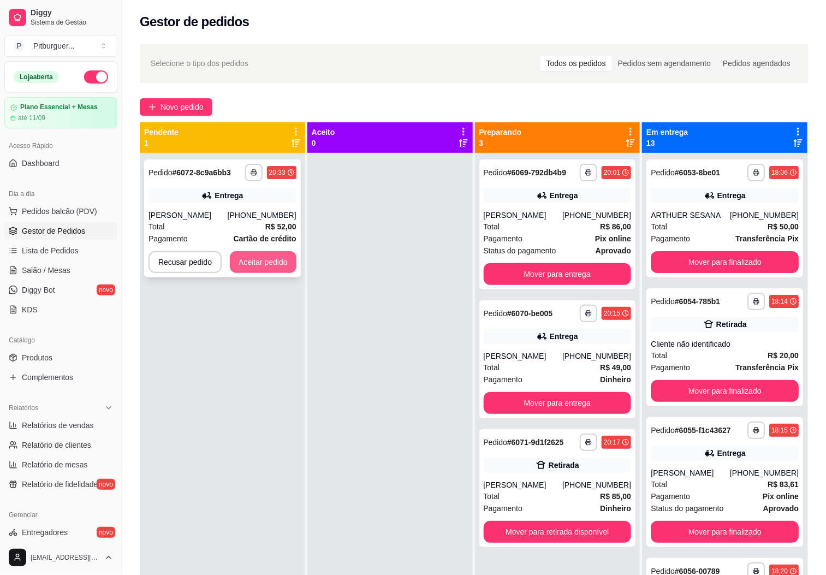
click at [238, 264] on button "Aceitar pedido" at bounding box center [263, 262] width 67 height 22
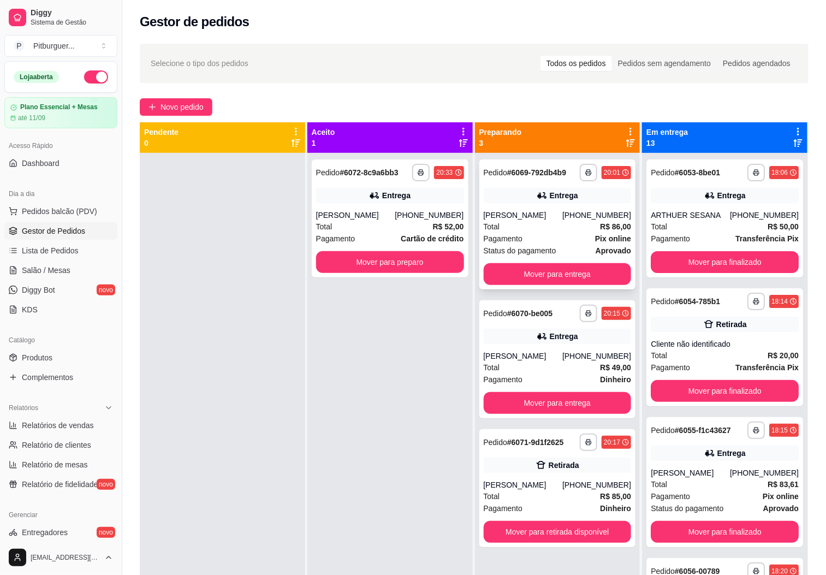
click at [508, 212] on div "[PERSON_NAME]" at bounding box center [523, 215] width 79 height 11
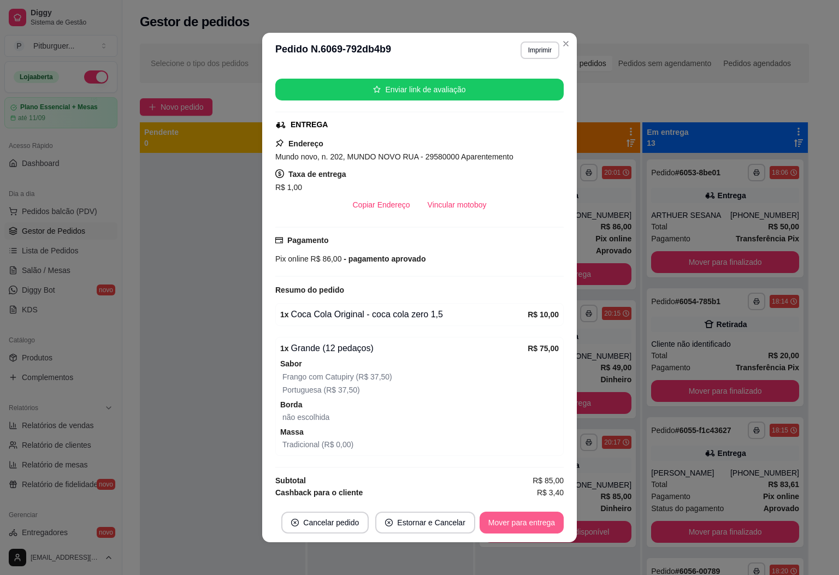
scroll to position [145, 0]
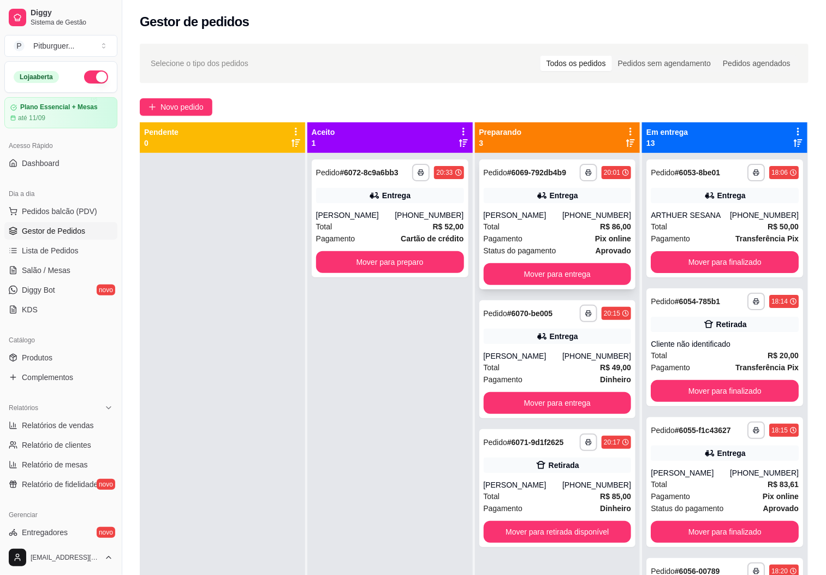
click at [538, 231] on div "Total R$ 86,00" at bounding box center [558, 227] width 148 height 12
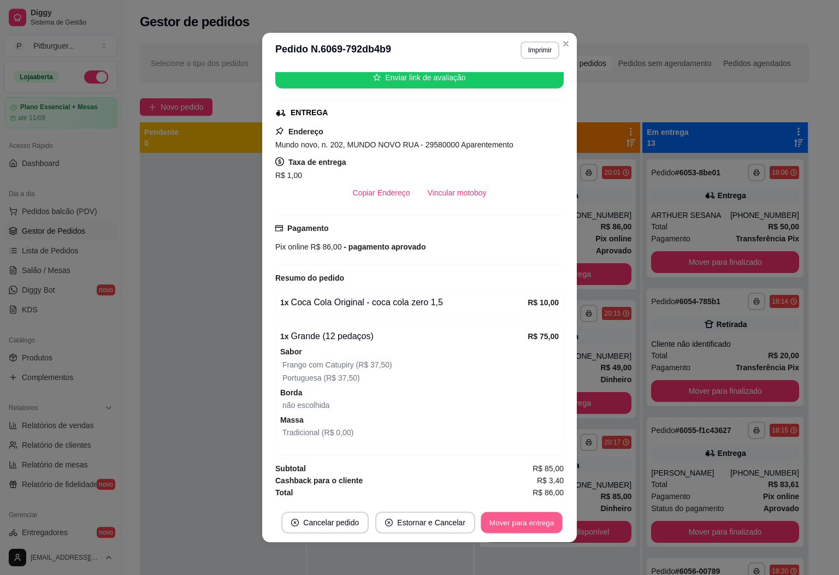
click at [528, 518] on button "Mover para entrega" at bounding box center [522, 522] width 82 height 21
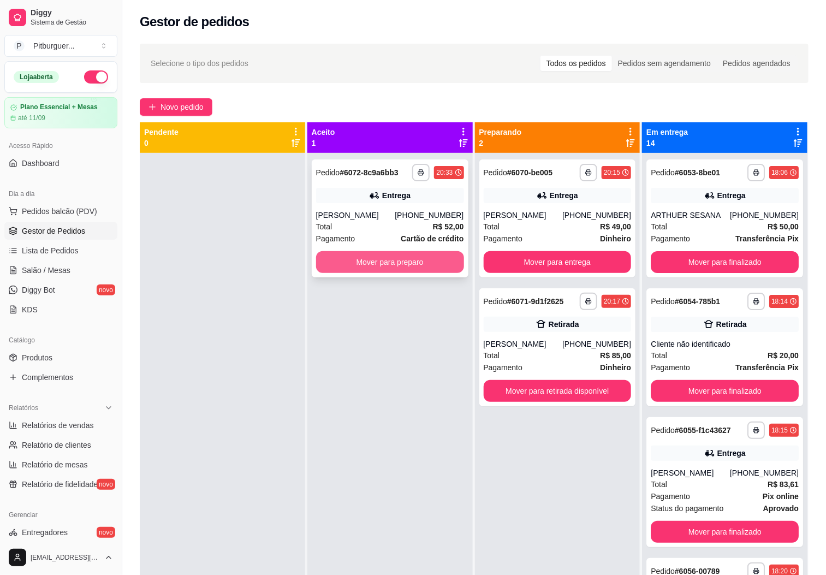
click at [351, 268] on button "Mover para preparo" at bounding box center [390, 262] width 148 height 22
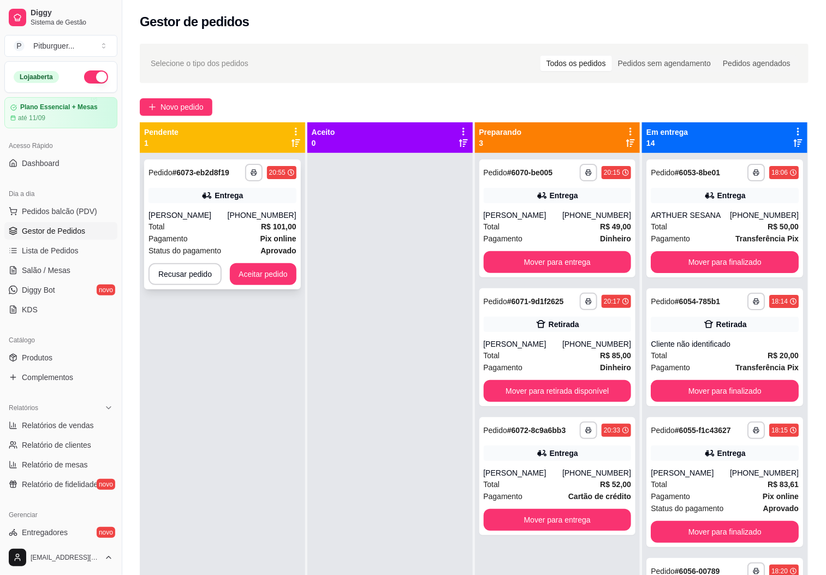
click at [283, 287] on div "**********" at bounding box center [222, 224] width 157 height 130
click at [240, 272] on button "Aceitar pedido" at bounding box center [263, 274] width 67 height 22
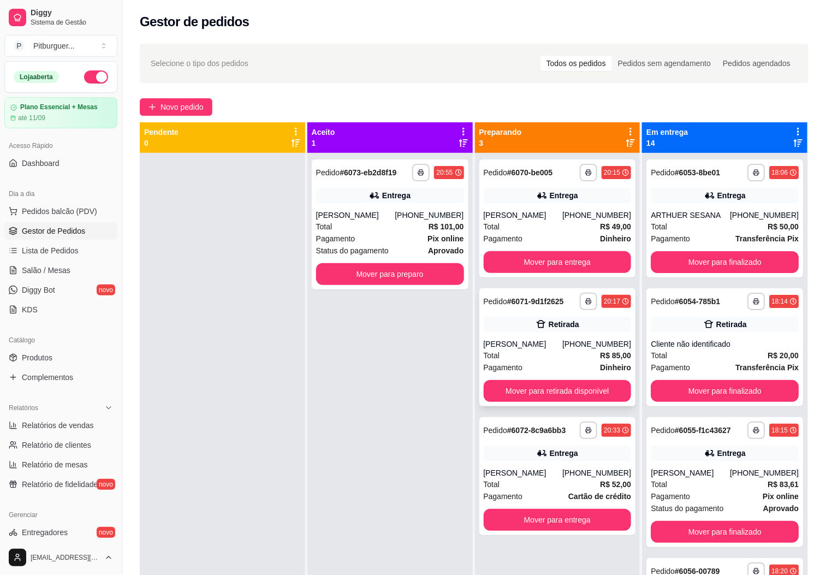
click at [524, 368] on div "Pagamento Dinheiro" at bounding box center [558, 368] width 148 height 12
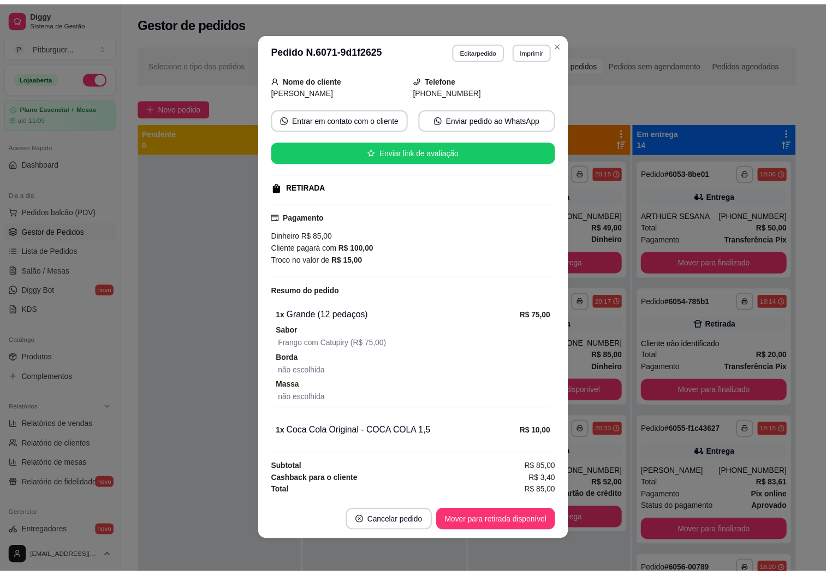
scroll to position [0, 0]
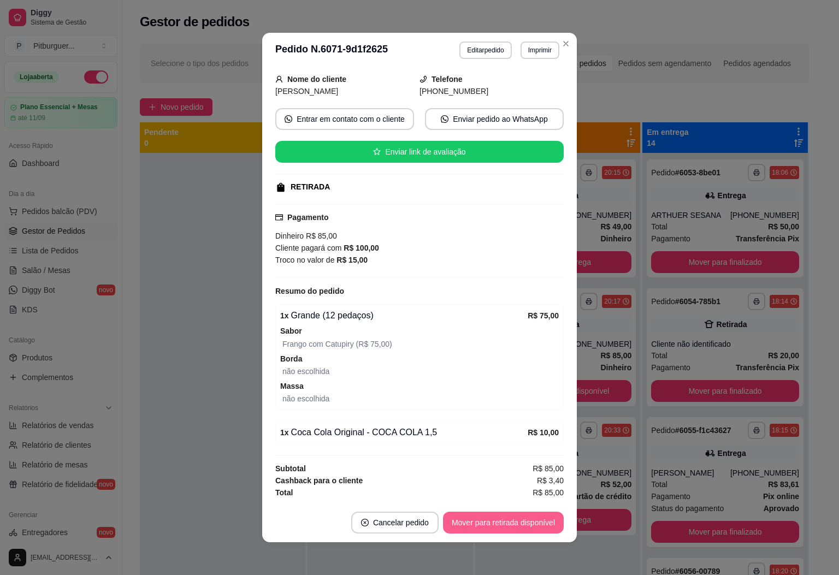
click at [478, 531] on button "Mover para retirada disponível" at bounding box center [503, 523] width 121 height 22
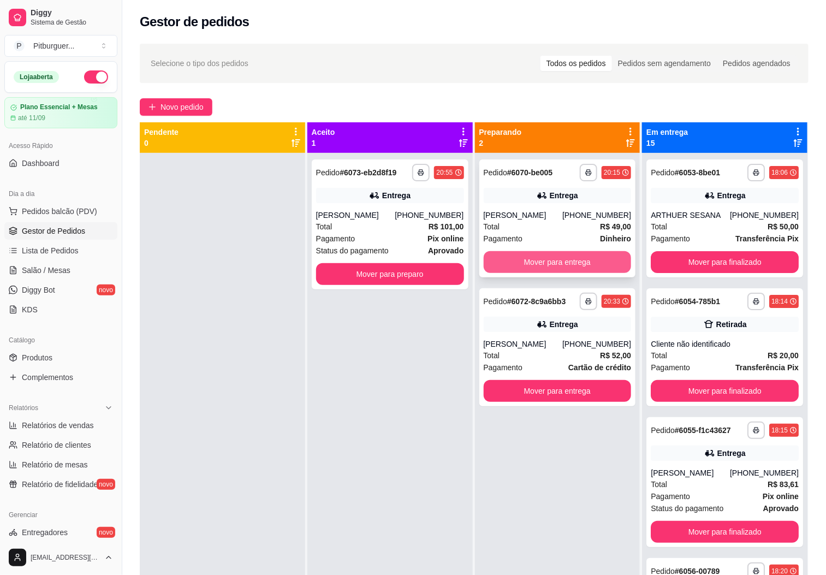
click at [554, 262] on button "Mover para entrega" at bounding box center [558, 262] width 148 height 22
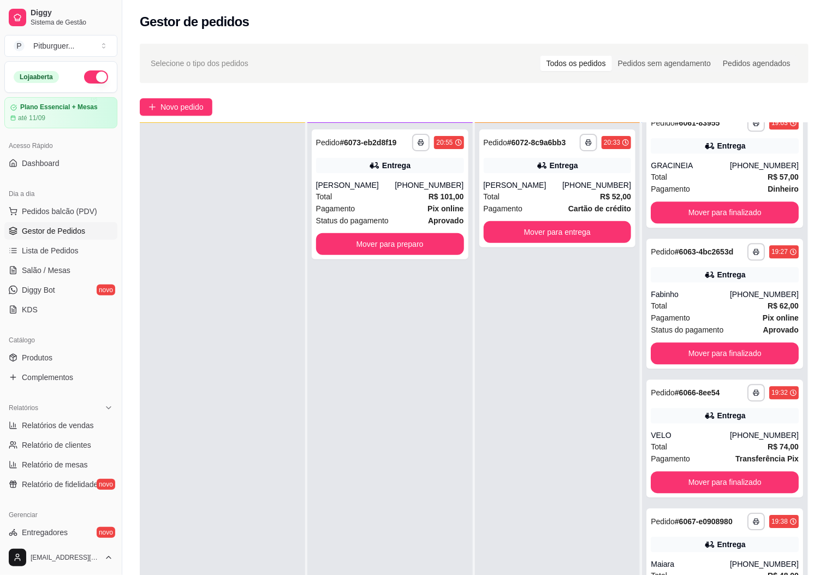
scroll to position [1052, 0]
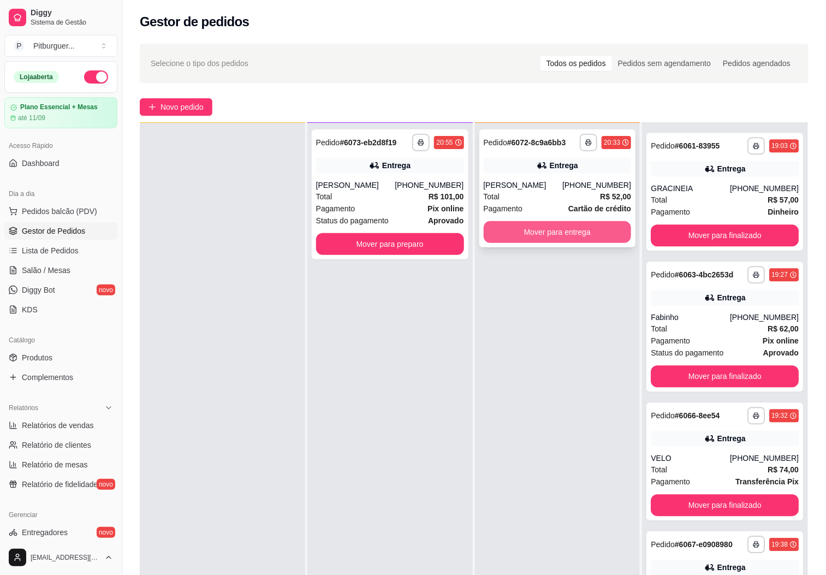
click at [577, 238] on button "Mover para entrega" at bounding box center [558, 232] width 148 height 22
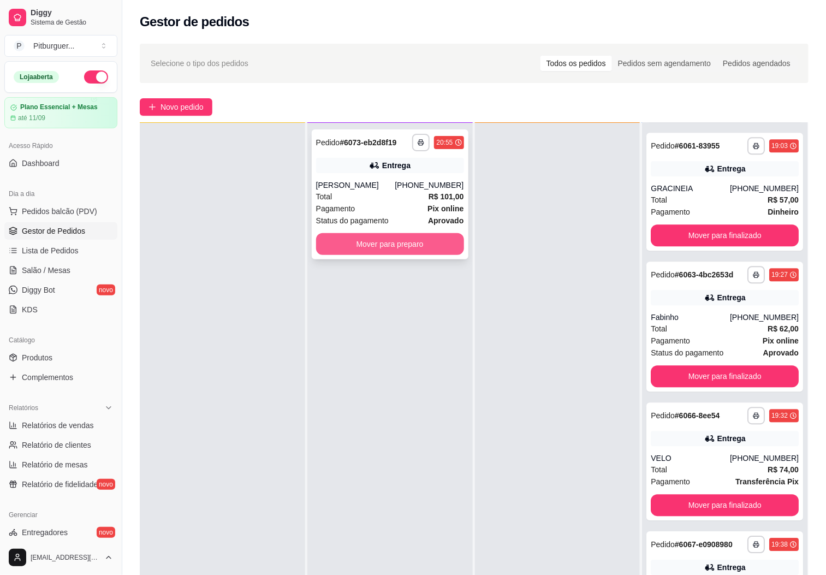
click at [366, 243] on button "Mover para preparo" at bounding box center [390, 244] width 148 height 22
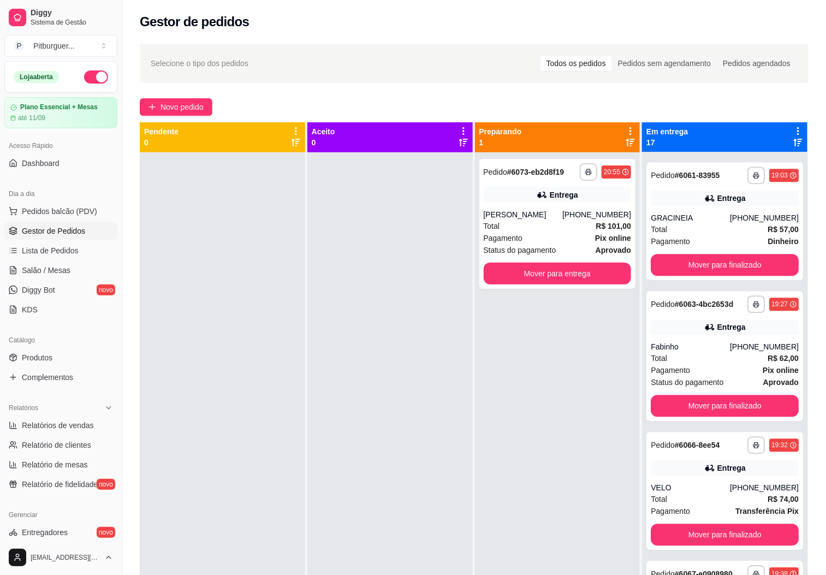
scroll to position [0, 0]
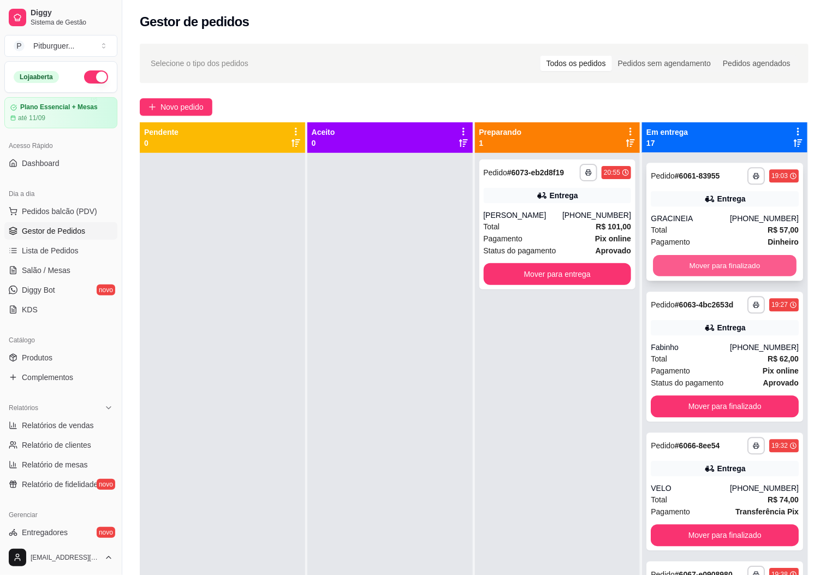
click at [684, 264] on button "Mover para finalizado" at bounding box center [725, 265] width 144 height 21
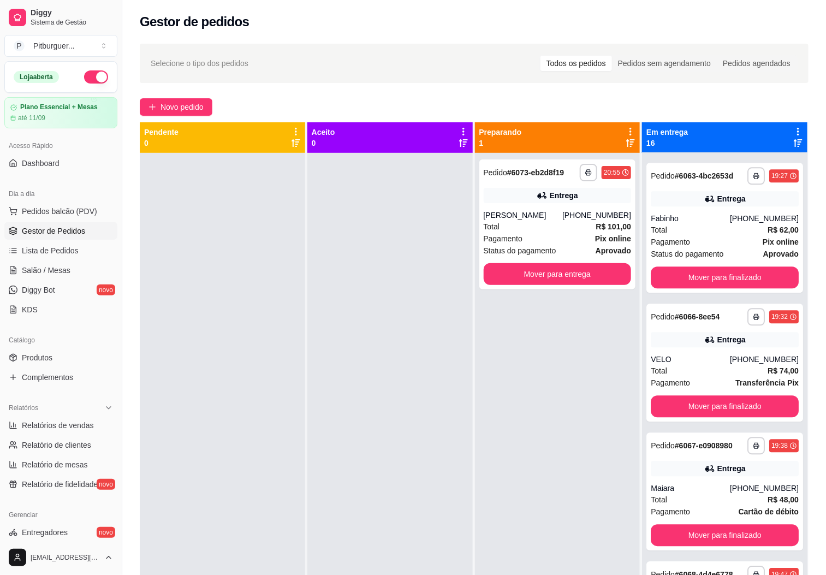
scroll to position [923, 0]
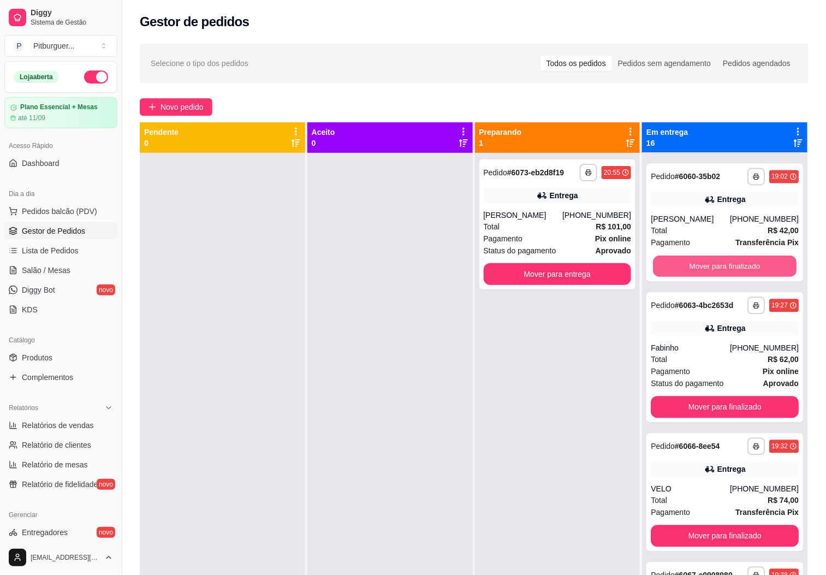
click at [687, 266] on button "Mover para finalizado" at bounding box center [725, 266] width 144 height 21
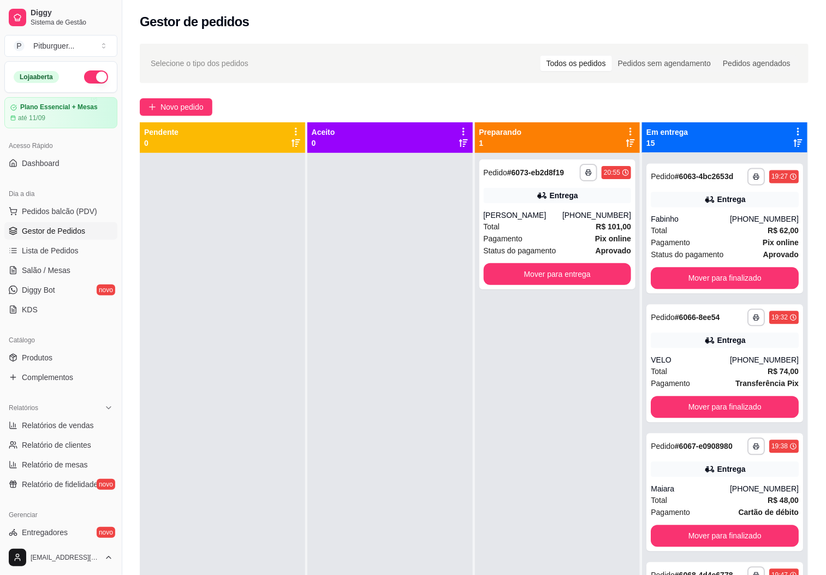
scroll to position [794, 0]
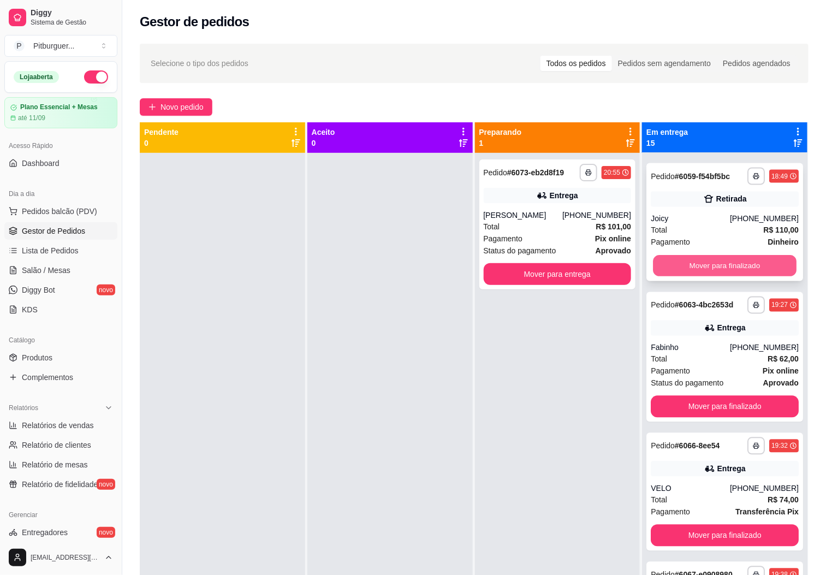
click at [688, 266] on button "Mover para finalizado" at bounding box center [725, 266] width 144 height 21
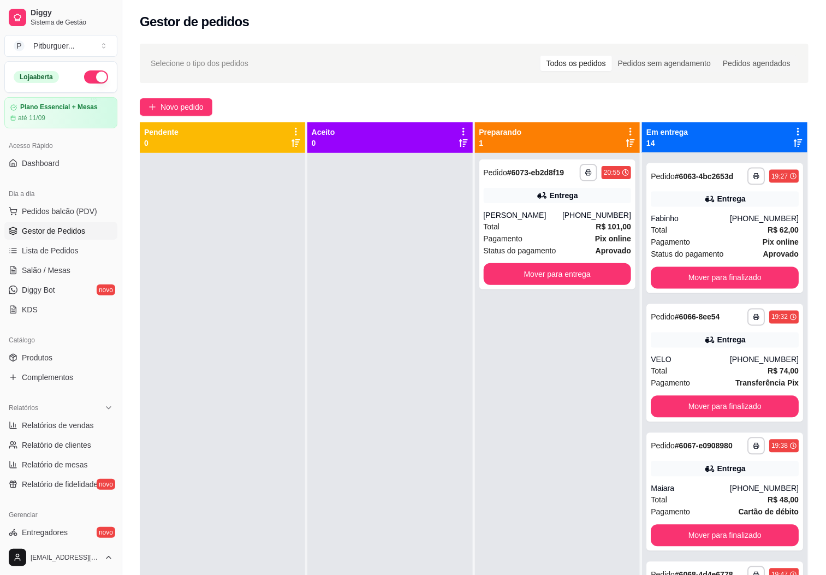
scroll to position [665, 0]
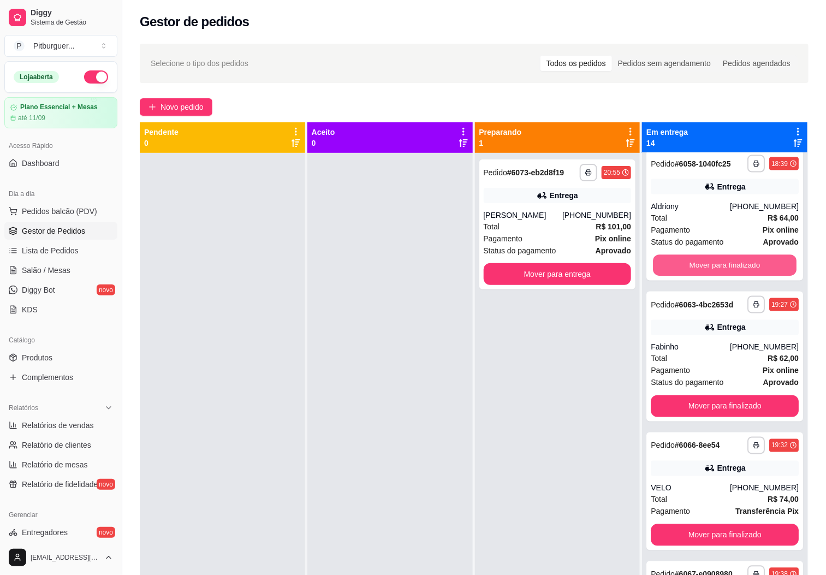
click at [689, 264] on button "Mover para finalizado" at bounding box center [725, 265] width 144 height 21
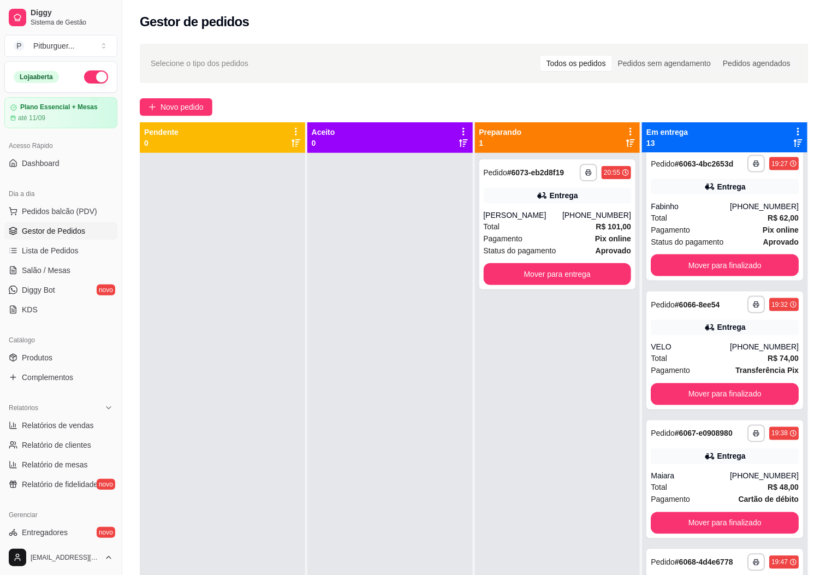
scroll to position [524, 0]
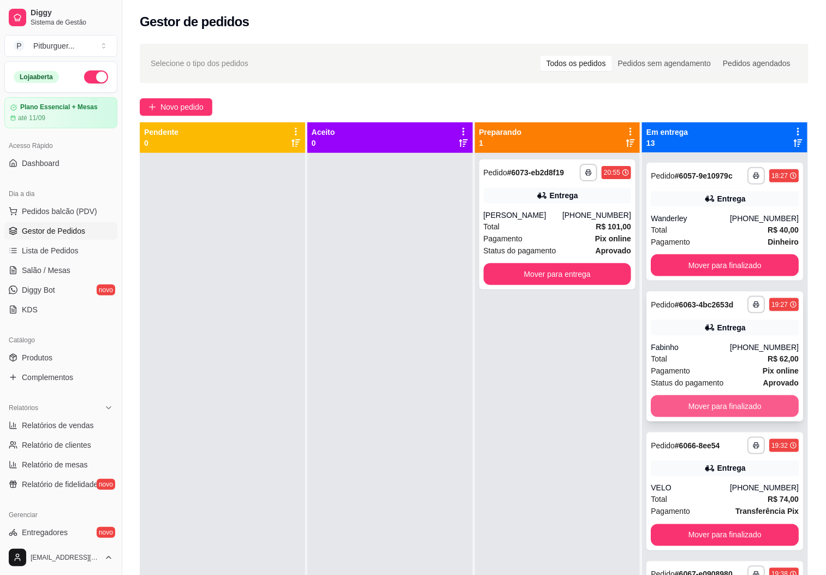
click at [723, 412] on button "Mover para finalizado" at bounding box center [725, 406] width 148 height 22
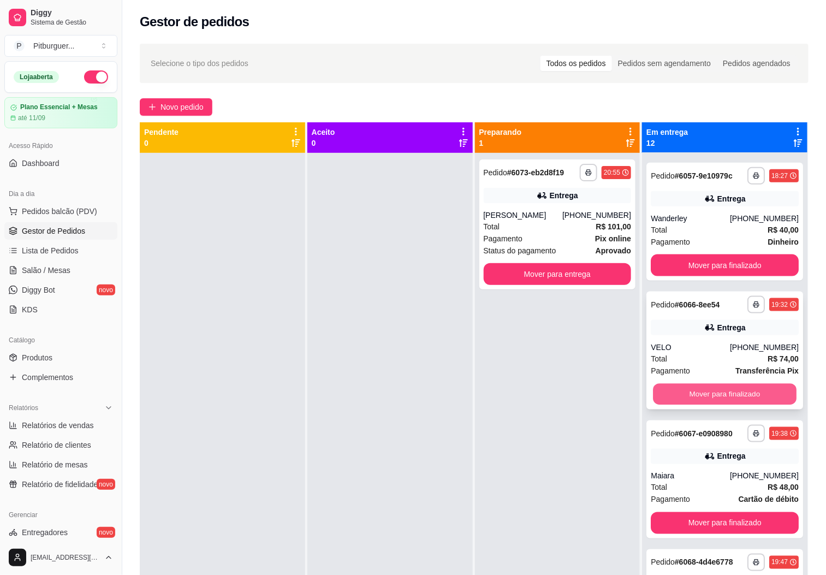
click at [729, 395] on button "Mover para finalizado" at bounding box center [725, 394] width 144 height 21
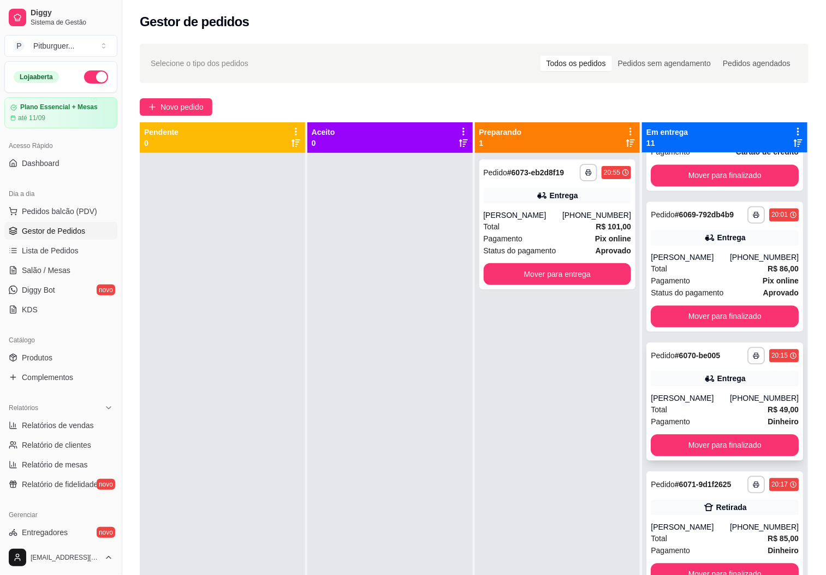
scroll to position [912, 0]
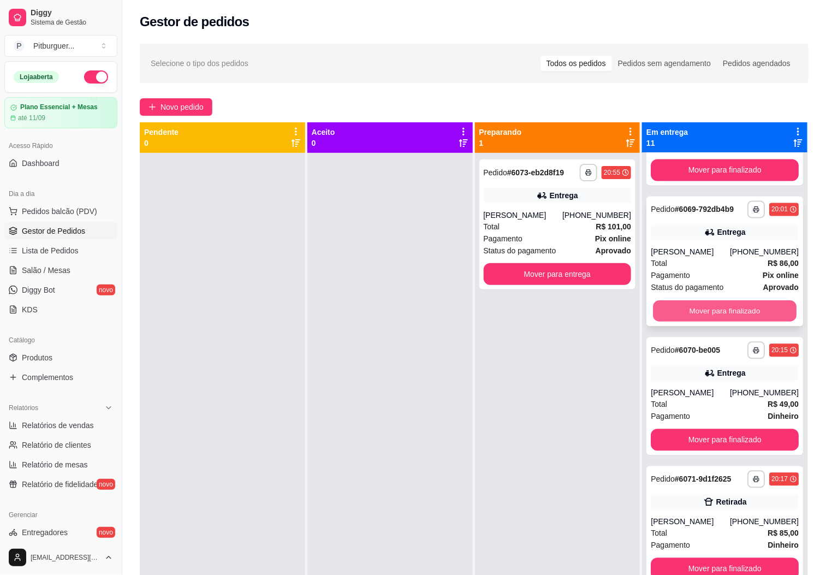
click at [682, 300] on button "Mover para finalizado" at bounding box center [725, 310] width 144 height 21
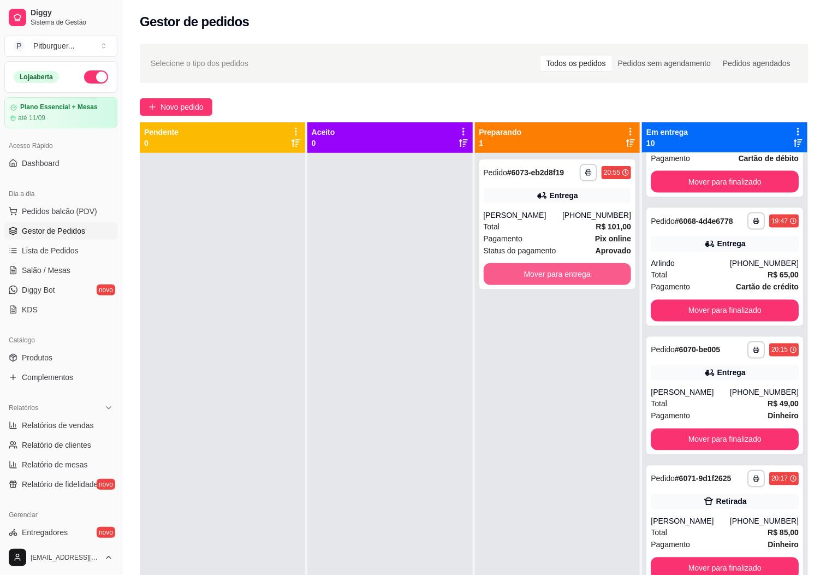
scroll to position [762, 0]
click at [92, 432] on link "Relatórios de vendas" at bounding box center [60, 425] width 113 height 17
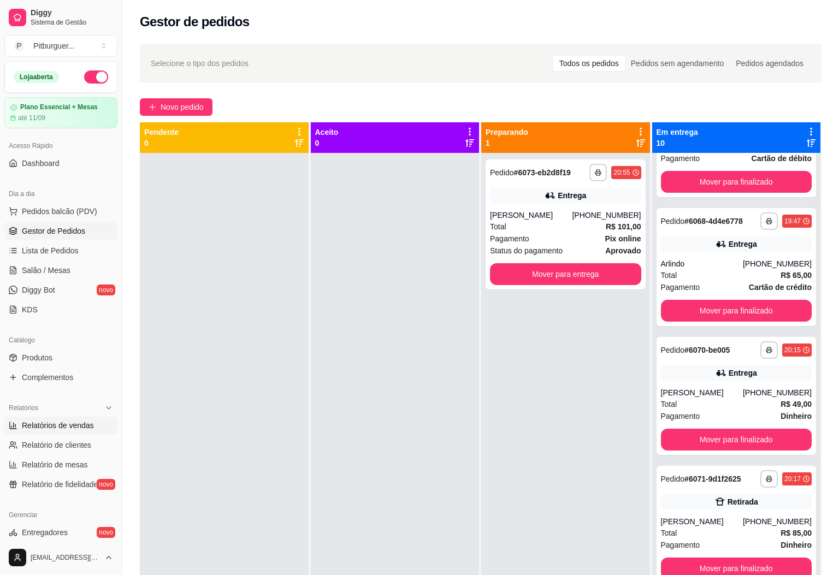
select select "ALL"
select select "0"
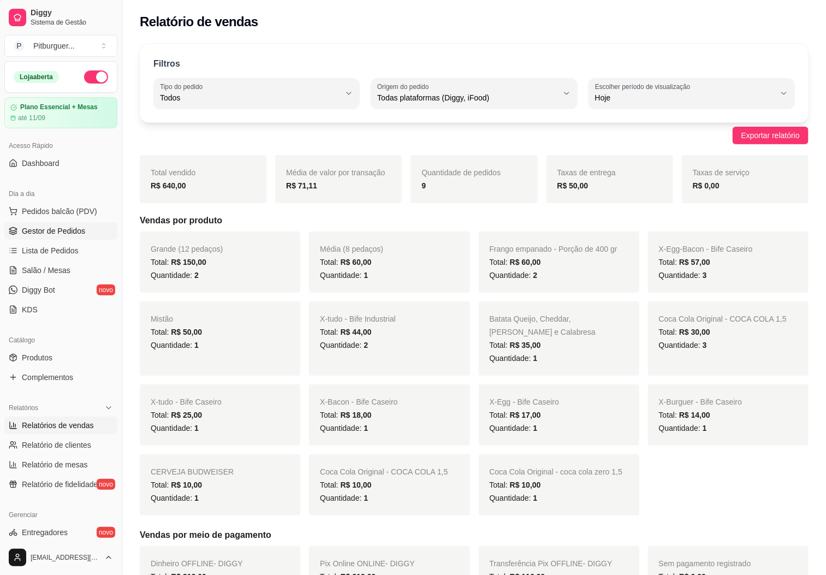
click at [61, 235] on span "Gestor de Pedidos" at bounding box center [53, 231] width 63 height 11
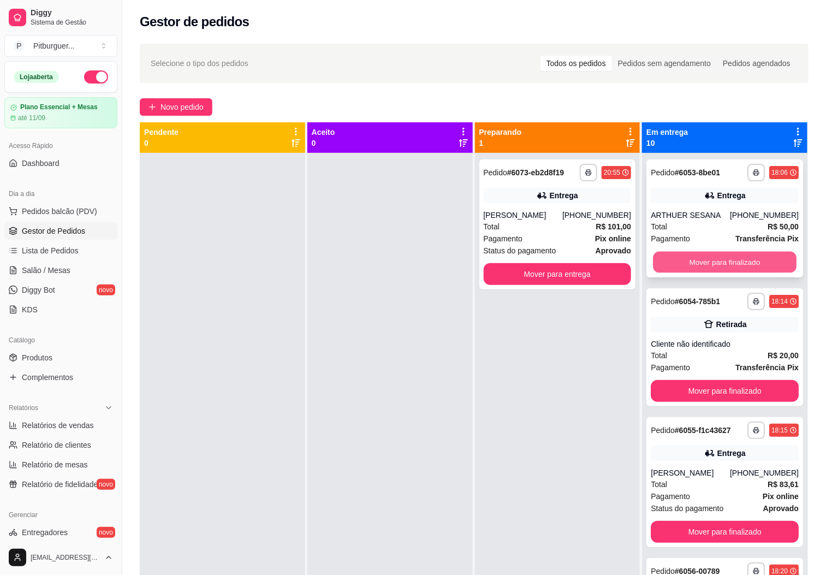
click at [746, 254] on button "Mover para finalizado" at bounding box center [725, 262] width 144 height 21
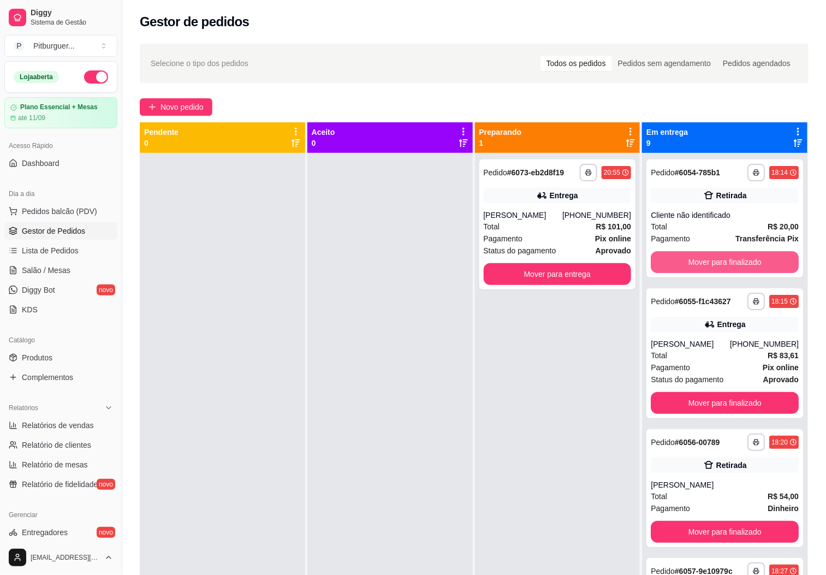
click at [746, 254] on button "Mover para finalizado" at bounding box center [725, 262] width 148 height 22
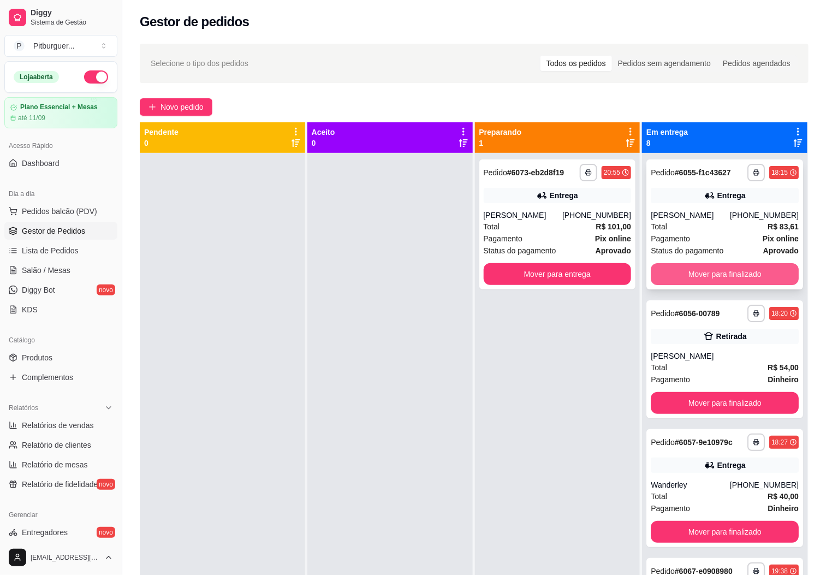
click at [745, 269] on button "Mover para finalizado" at bounding box center [725, 274] width 148 height 22
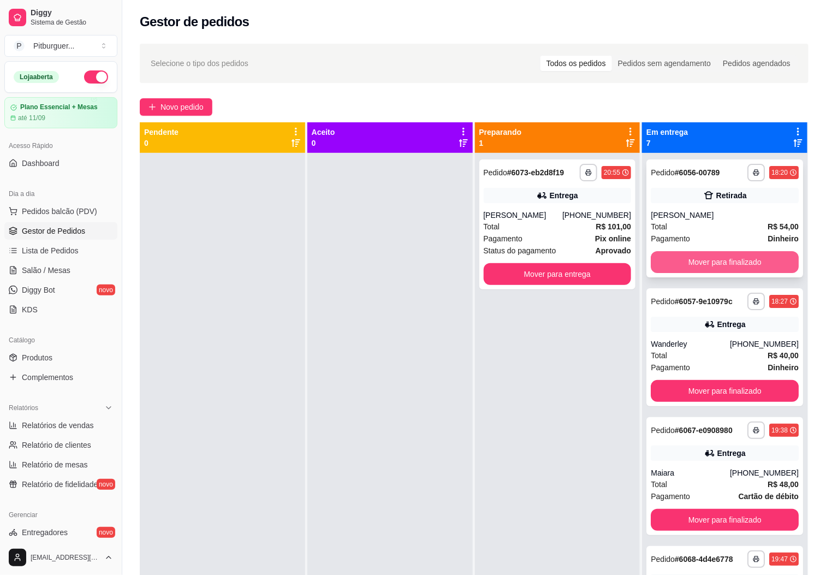
click at [745, 263] on button "Mover para finalizado" at bounding box center [725, 262] width 148 height 22
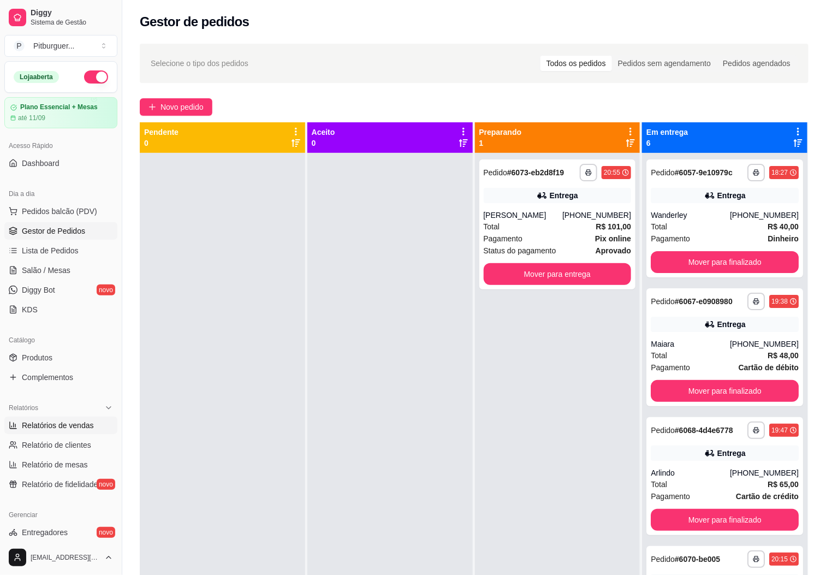
click at [69, 426] on span "Relatórios de vendas" at bounding box center [58, 425] width 72 height 11
select select "ALL"
select select "0"
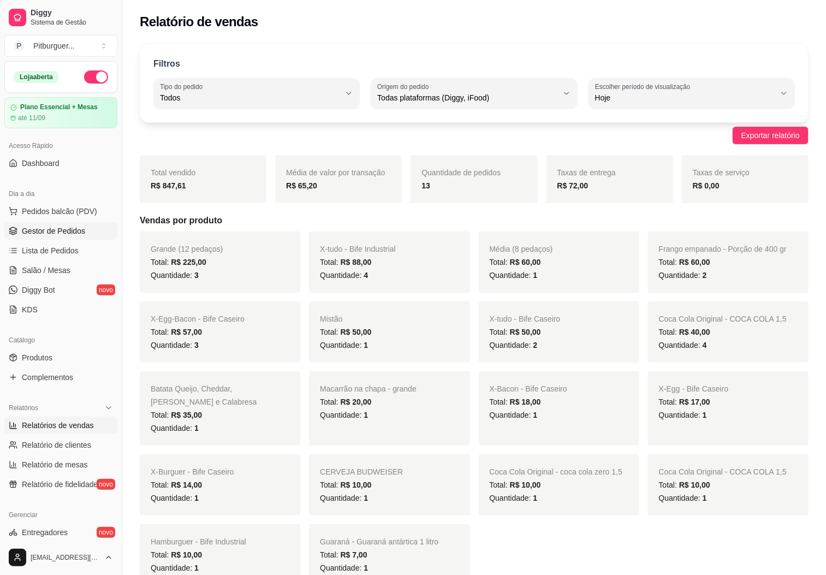
click at [73, 236] on span "Gestor de Pedidos" at bounding box center [53, 231] width 63 height 11
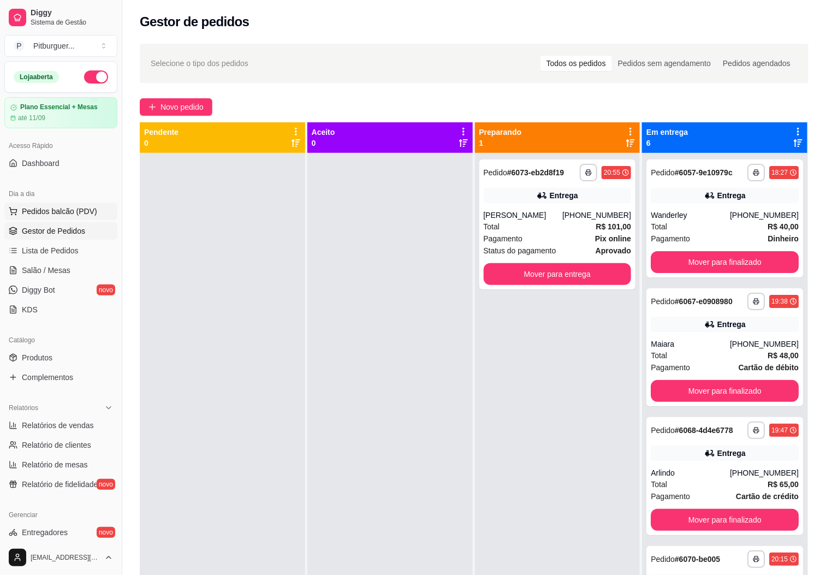
click at [77, 217] on span "Pedidos balcão (PDV)" at bounding box center [59, 211] width 75 height 11
click at [4, 203] on button "Pedidos balcão (PDV)" at bounding box center [60, 211] width 113 height 17
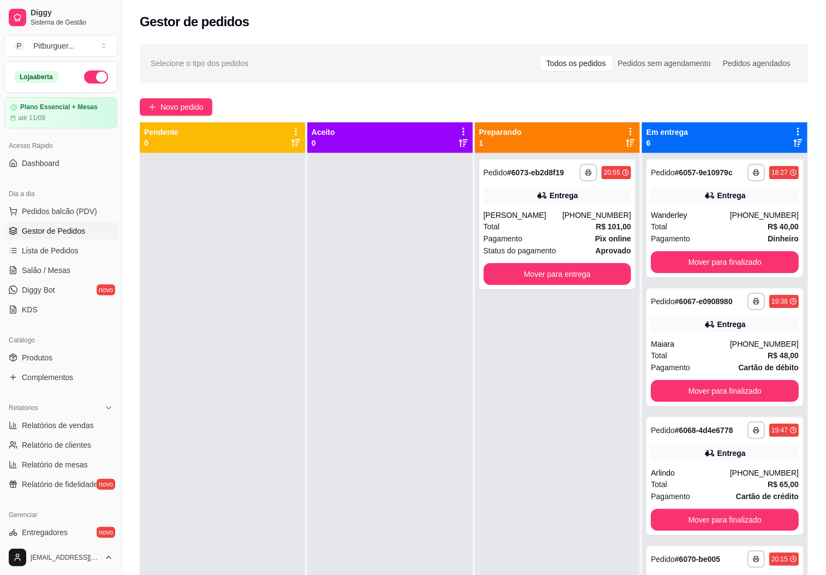
click at [4, 203] on button "Pedidos balcão (PDV)" at bounding box center [60, 211] width 113 height 17
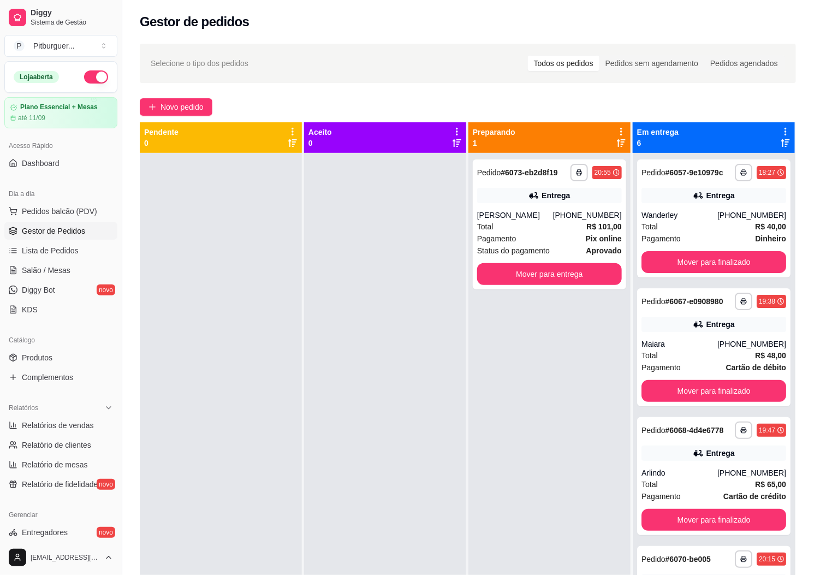
click at [4, 203] on button "Pedidos balcão (PDV)" at bounding box center [60, 211] width 113 height 17
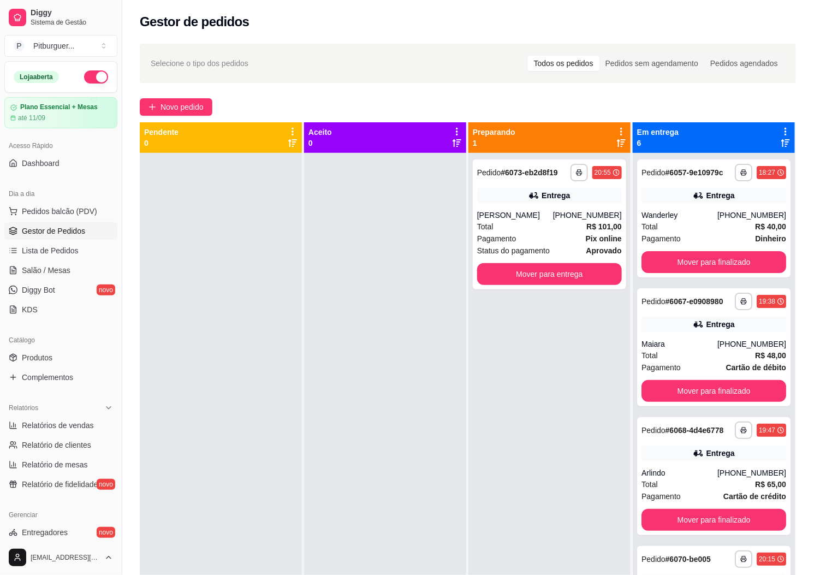
click at [4, 203] on button "Pedidos balcão (PDV)" at bounding box center [60, 211] width 113 height 17
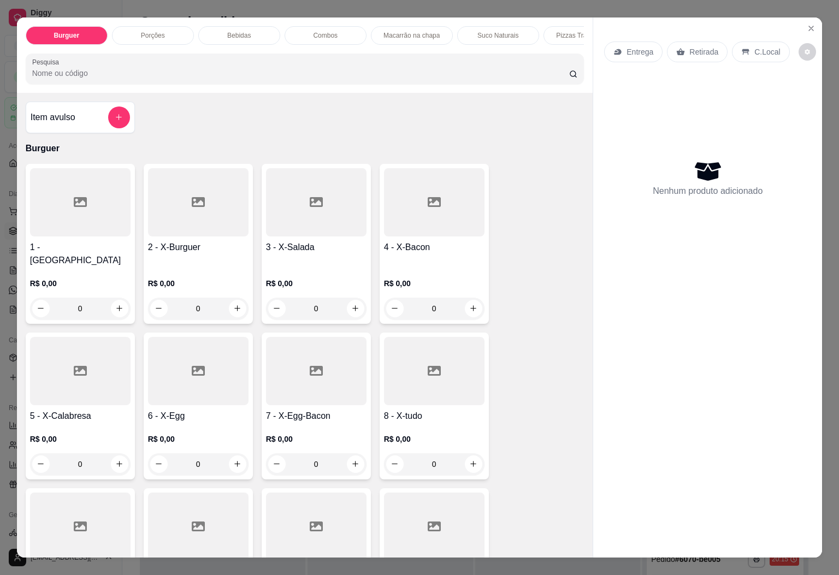
click at [4, 203] on button "Pedidos balcão (PDV)" at bounding box center [60, 211] width 113 height 17
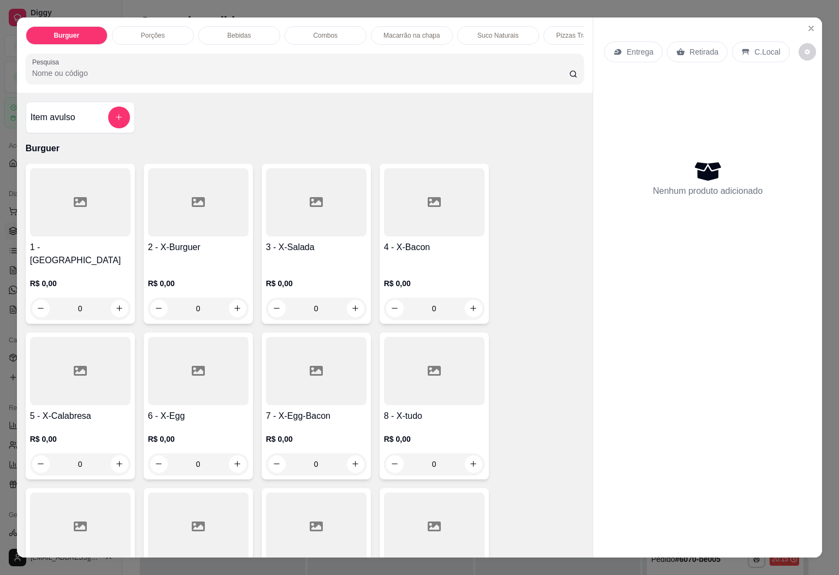
click at [4, 203] on button "Pedidos balcão (PDV)" at bounding box center [60, 211] width 113 height 17
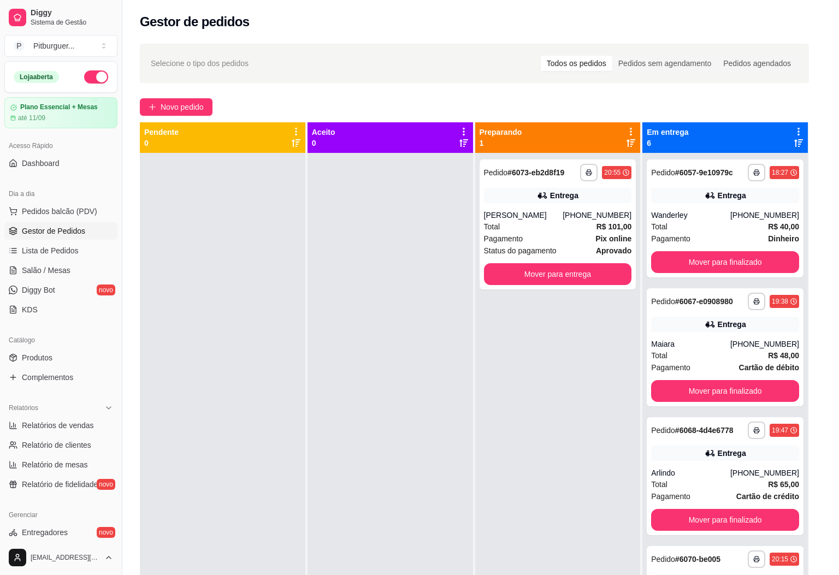
click at [4, 203] on button "Pedidos balcão (PDV)" at bounding box center [60, 211] width 113 height 17
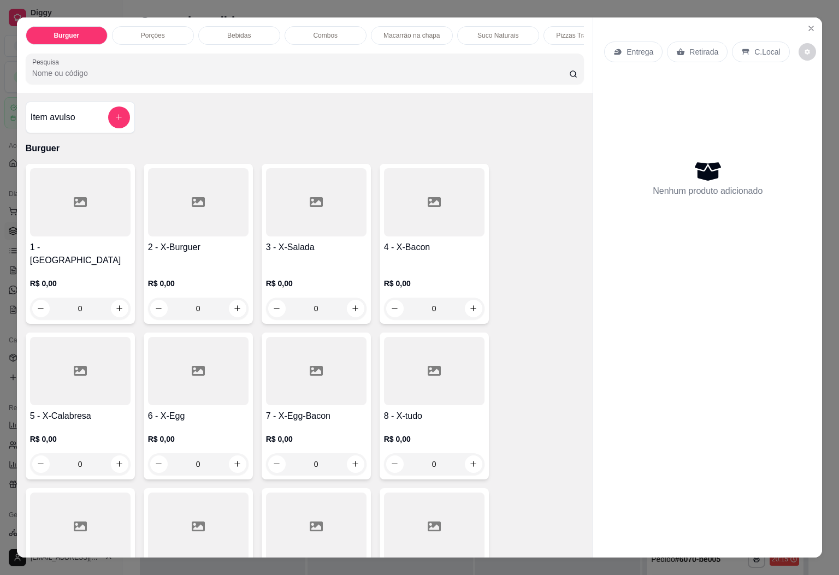
click at [4, 203] on button "Pedidos balcão (PDV)" at bounding box center [60, 211] width 113 height 17
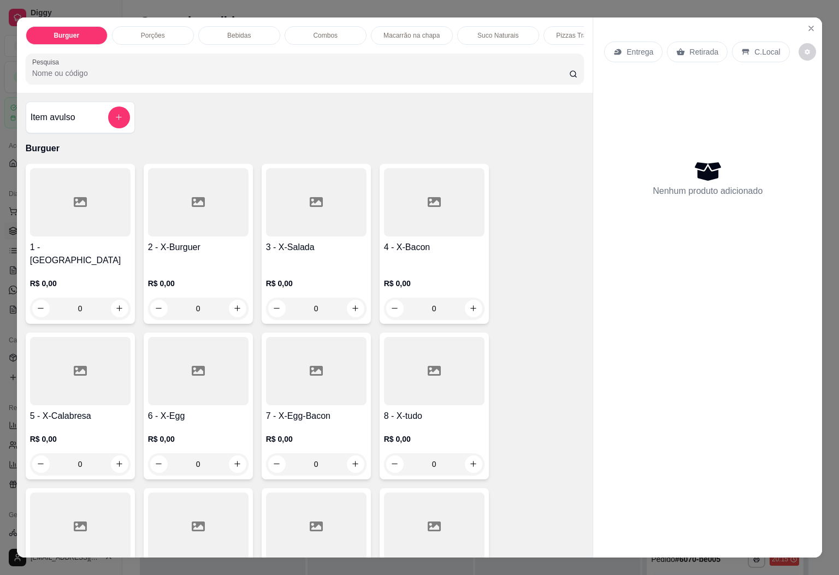
click at [4, 203] on button "Pedidos balcão (PDV)" at bounding box center [60, 211] width 113 height 17
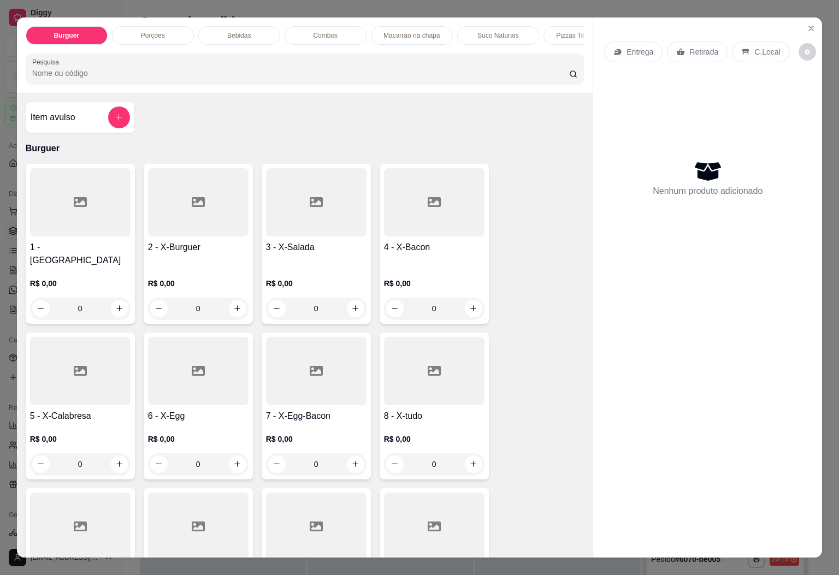
click at [4, 203] on button "Pedidos balcão (PDV)" at bounding box center [60, 211] width 113 height 17
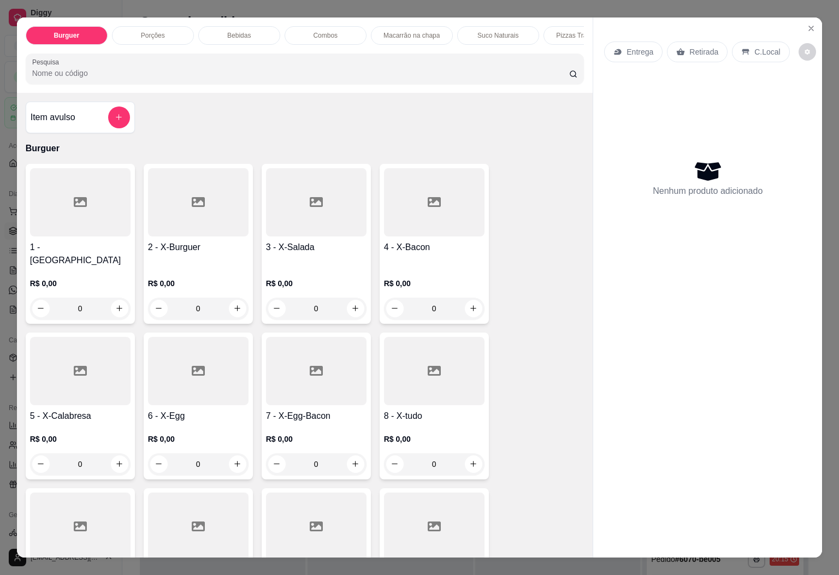
click at [4, 203] on button "Pedidos balcão (PDV)" at bounding box center [60, 211] width 113 height 17
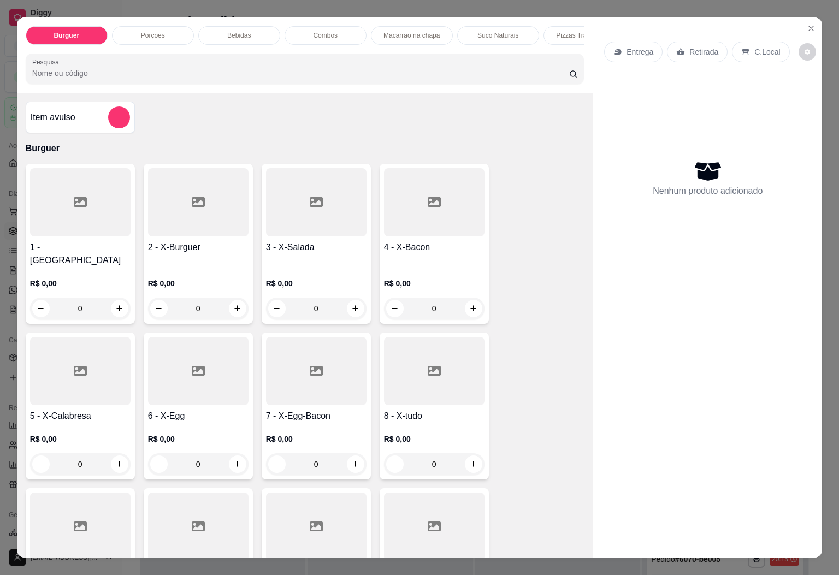
click at [4, 203] on button "Pedidos balcão (PDV)" at bounding box center [60, 211] width 113 height 17
click at [807, 24] on icon "Close" at bounding box center [811, 28] width 9 height 9
